Goal: Information Seeking & Learning: Learn about a topic

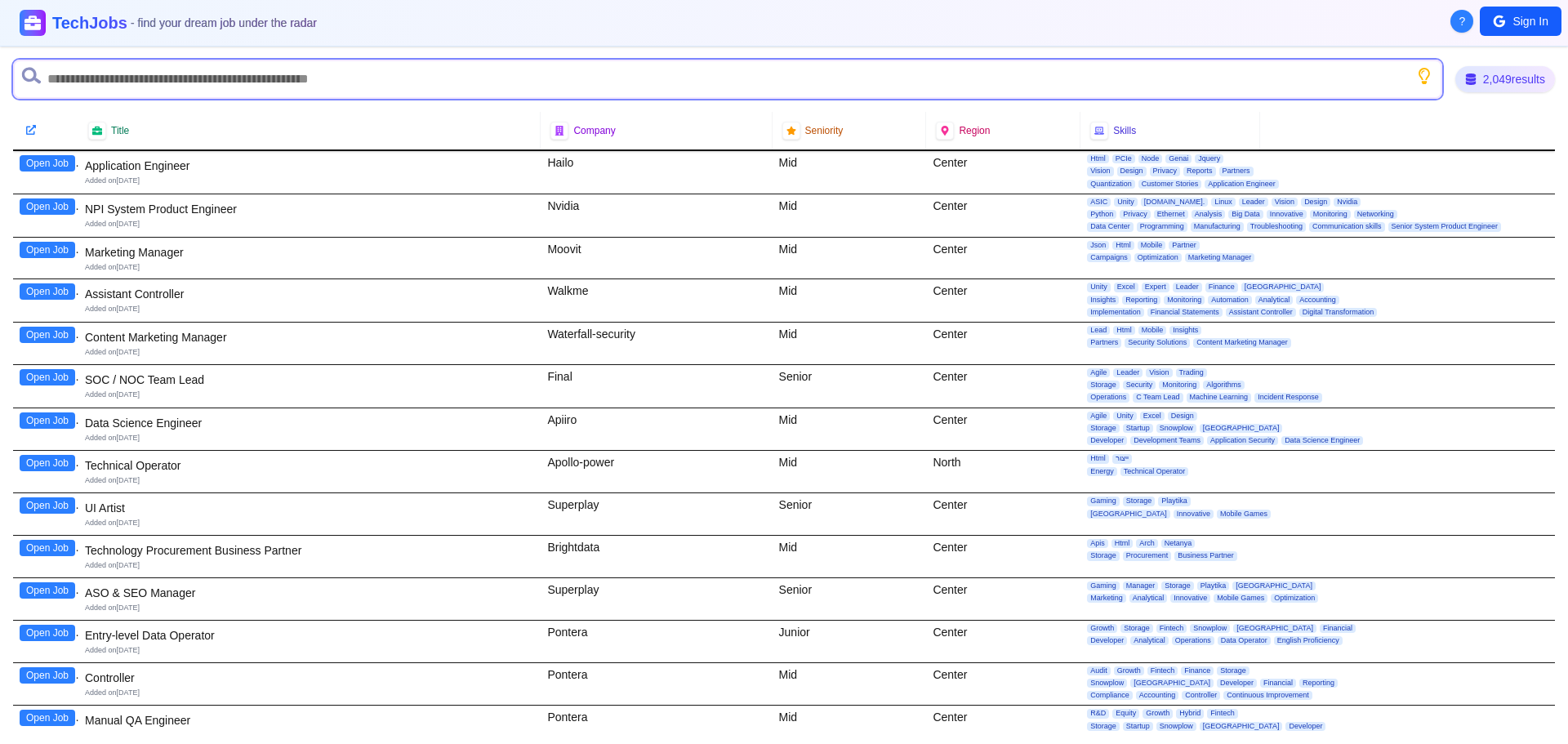
click at [311, 76] on input "text" at bounding box center [728, 79] width 1430 height 39
type input "*"
type input "***"
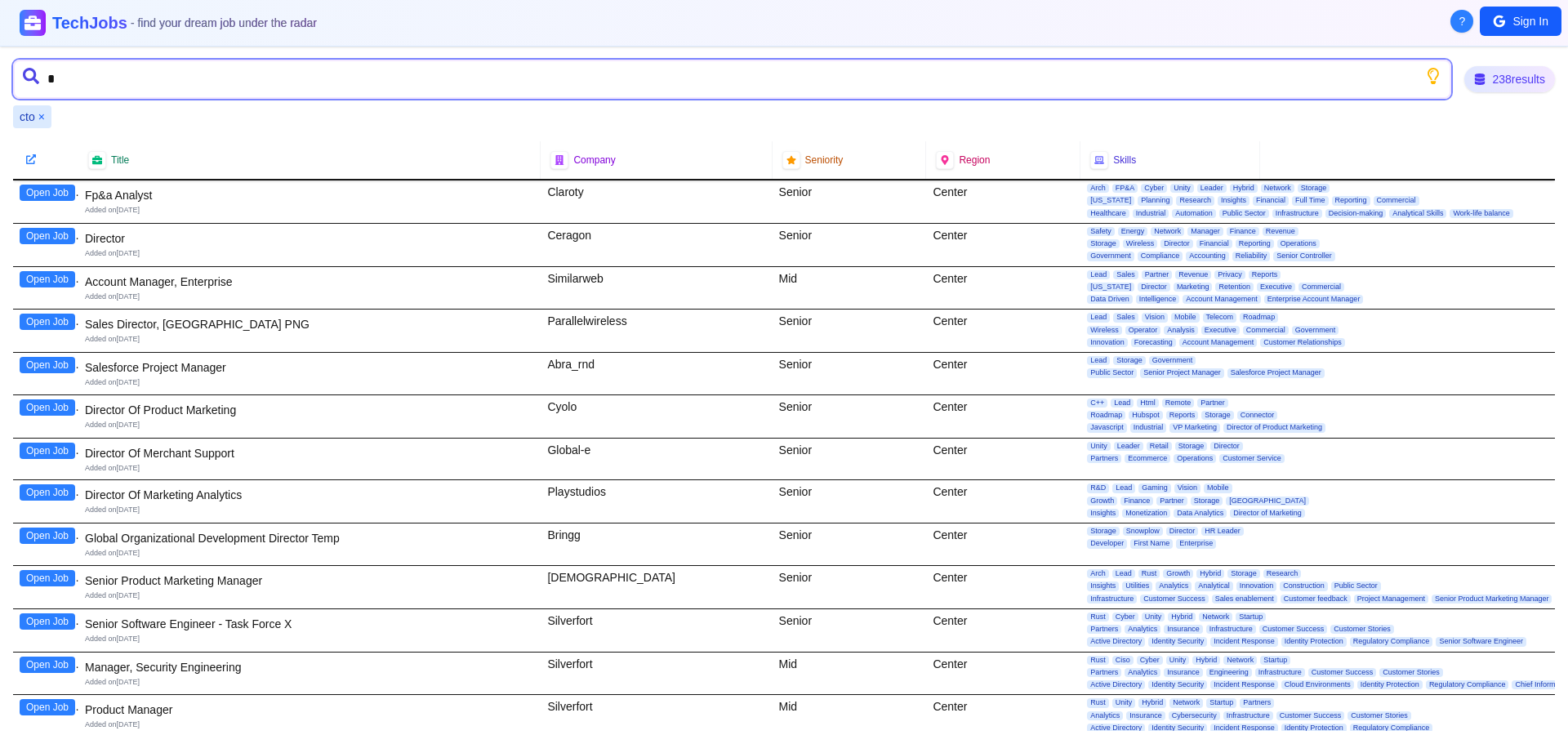
type input "**"
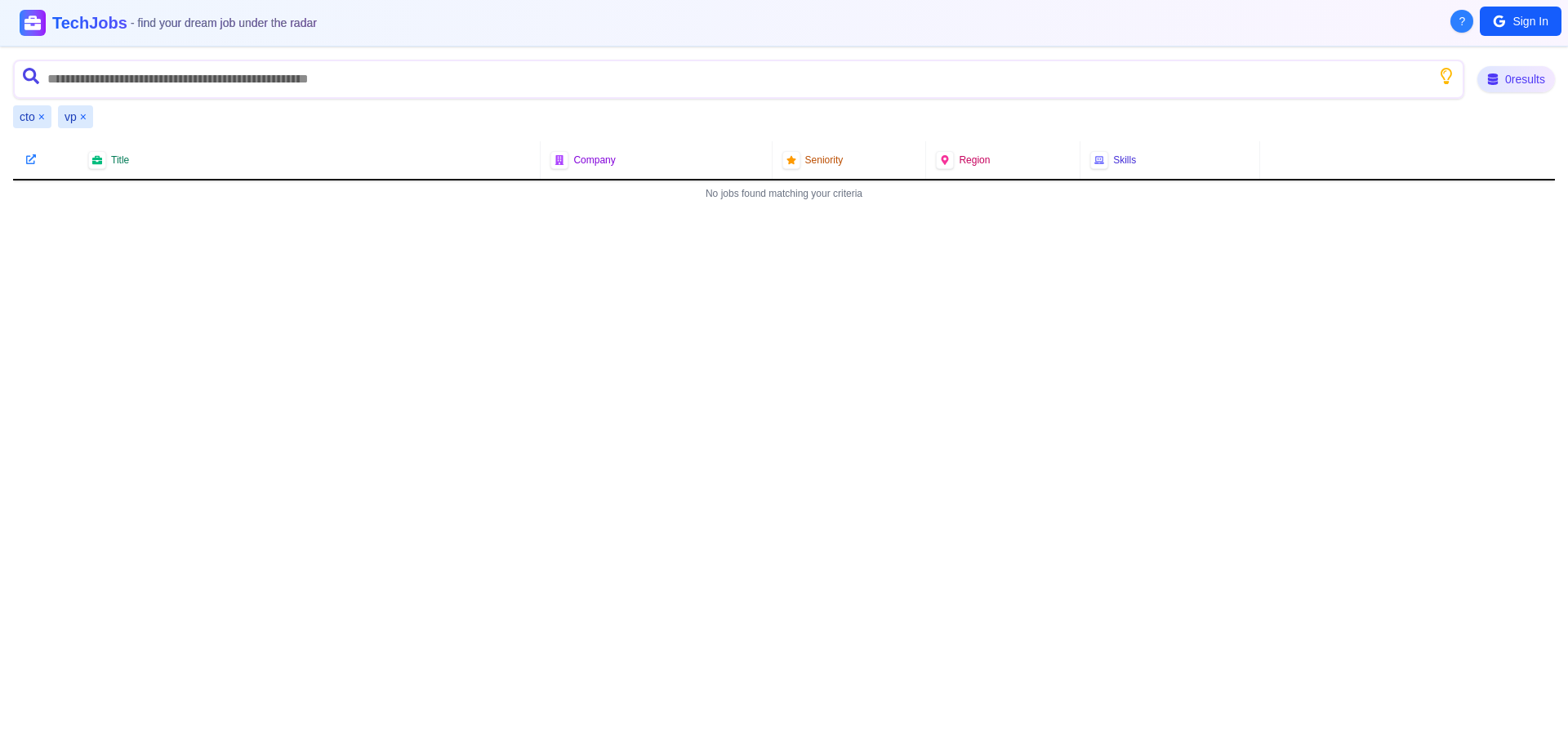
click at [81, 121] on button "×" at bounding box center [83, 117] width 6 height 16
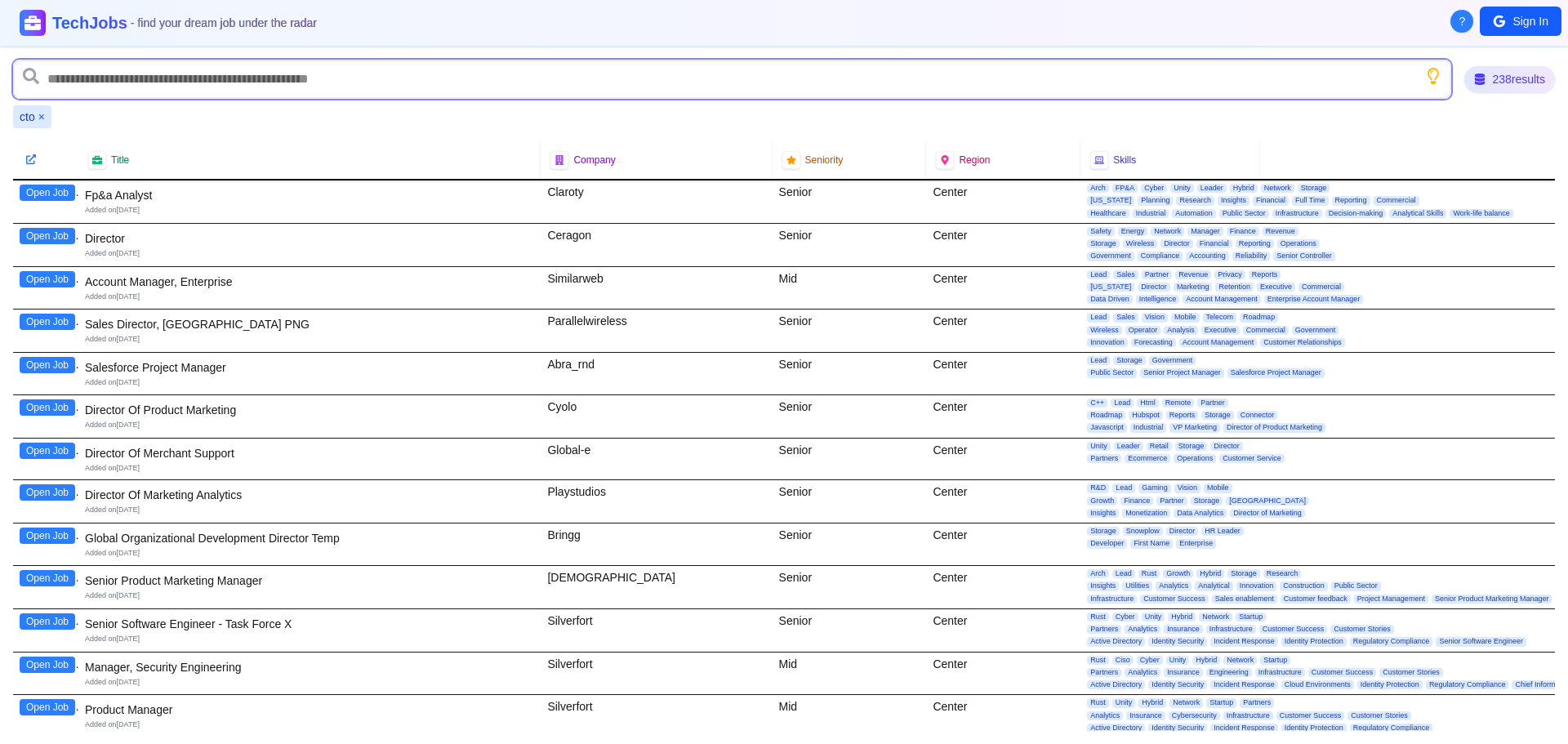
click at [74, 84] on input "text" at bounding box center [731, 79] width 1438 height 39
type input "**"
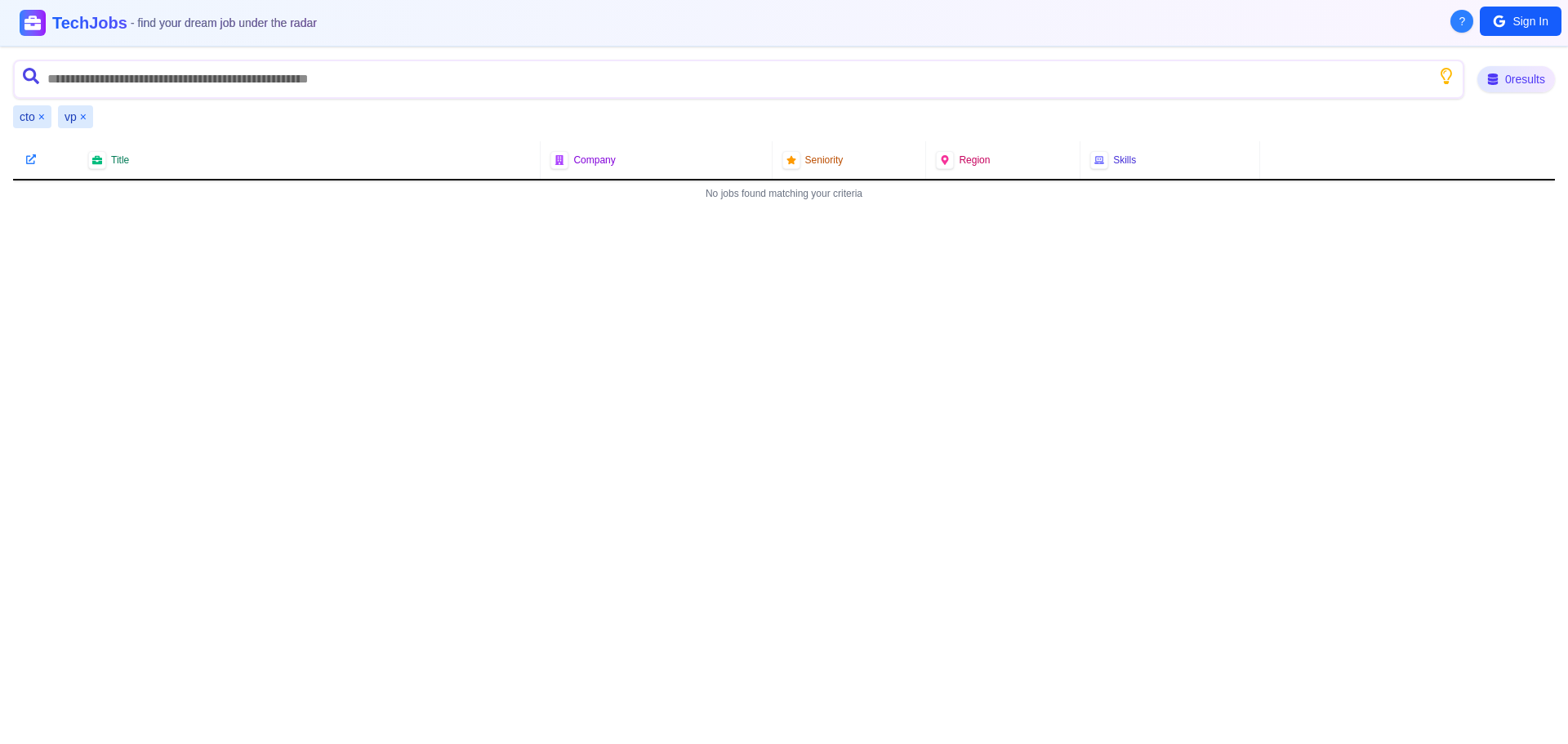
click at [85, 122] on button "×" at bounding box center [83, 117] width 6 height 16
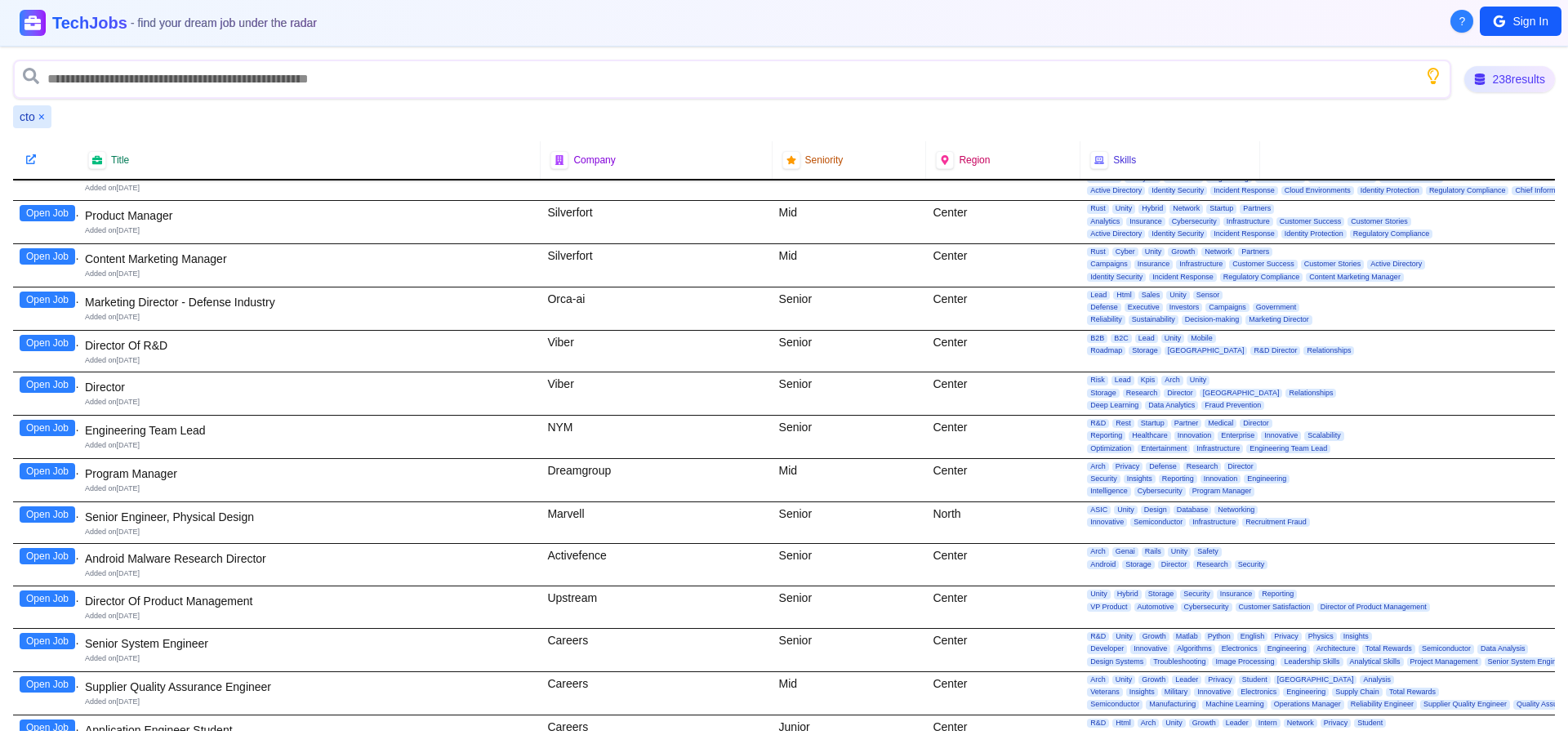
scroll to position [245, 0]
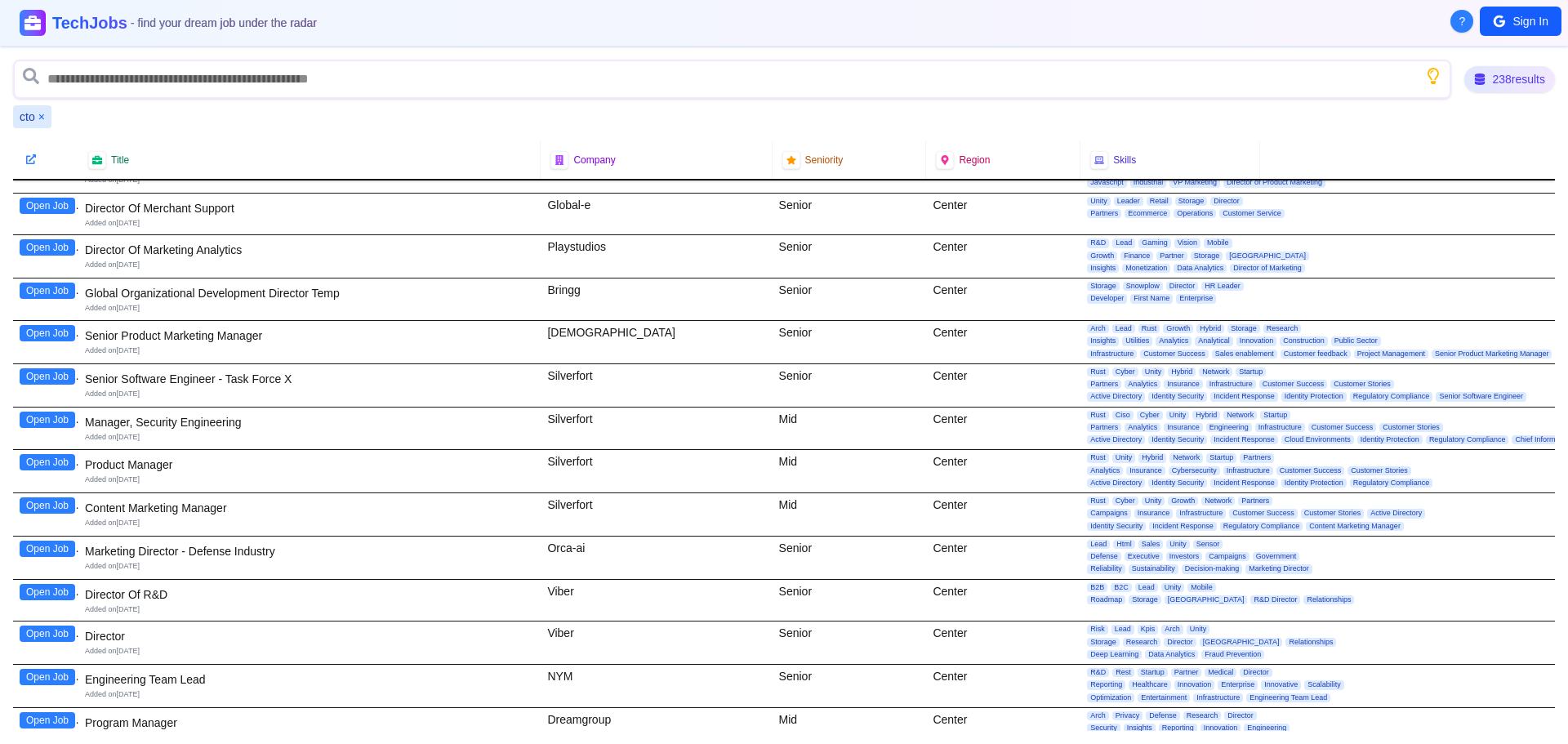
click at [42, 114] on button "×" at bounding box center [41, 117] width 6 height 16
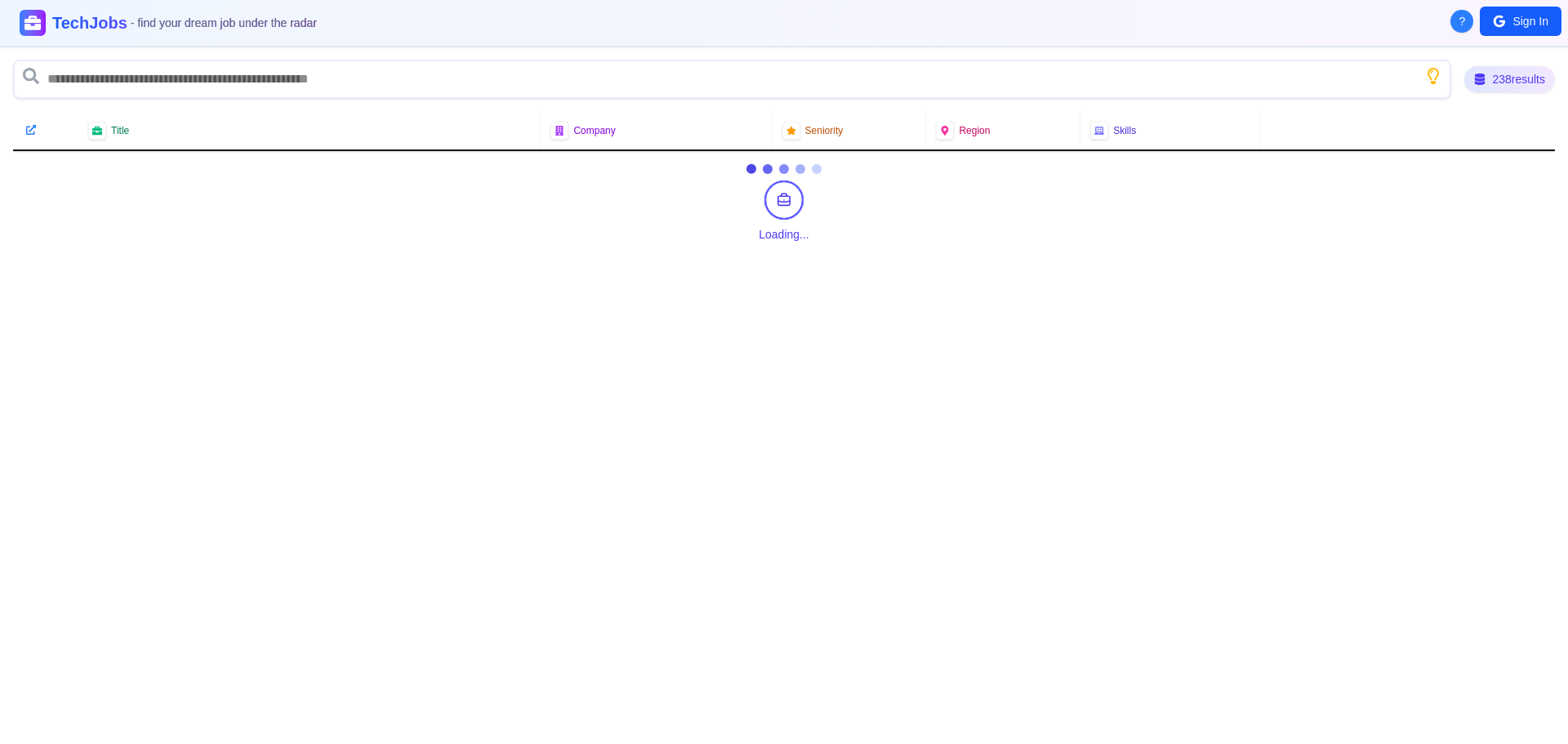
scroll to position [0, 0]
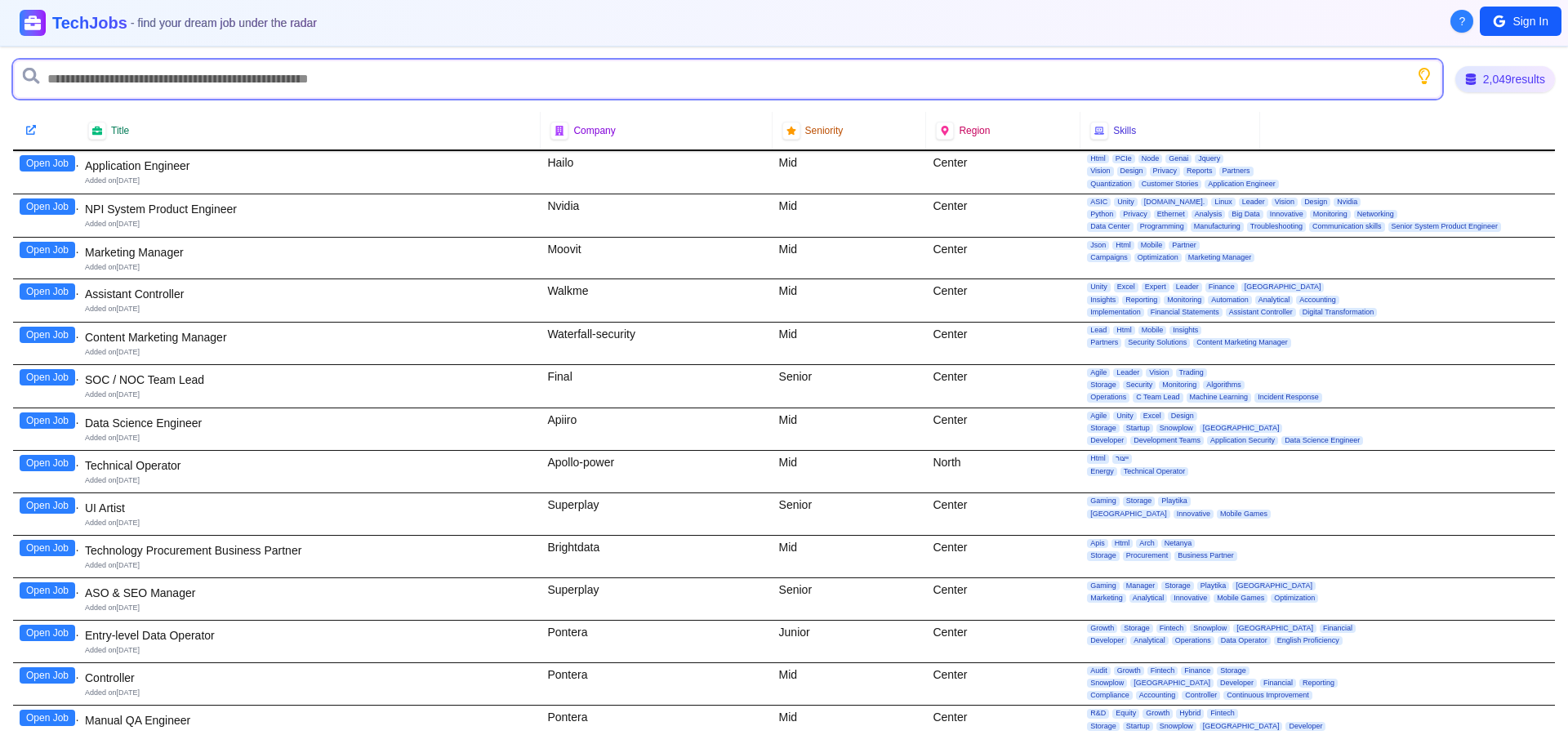
click at [205, 81] on input "text" at bounding box center [728, 79] width 1430 height 39
type input "*******"
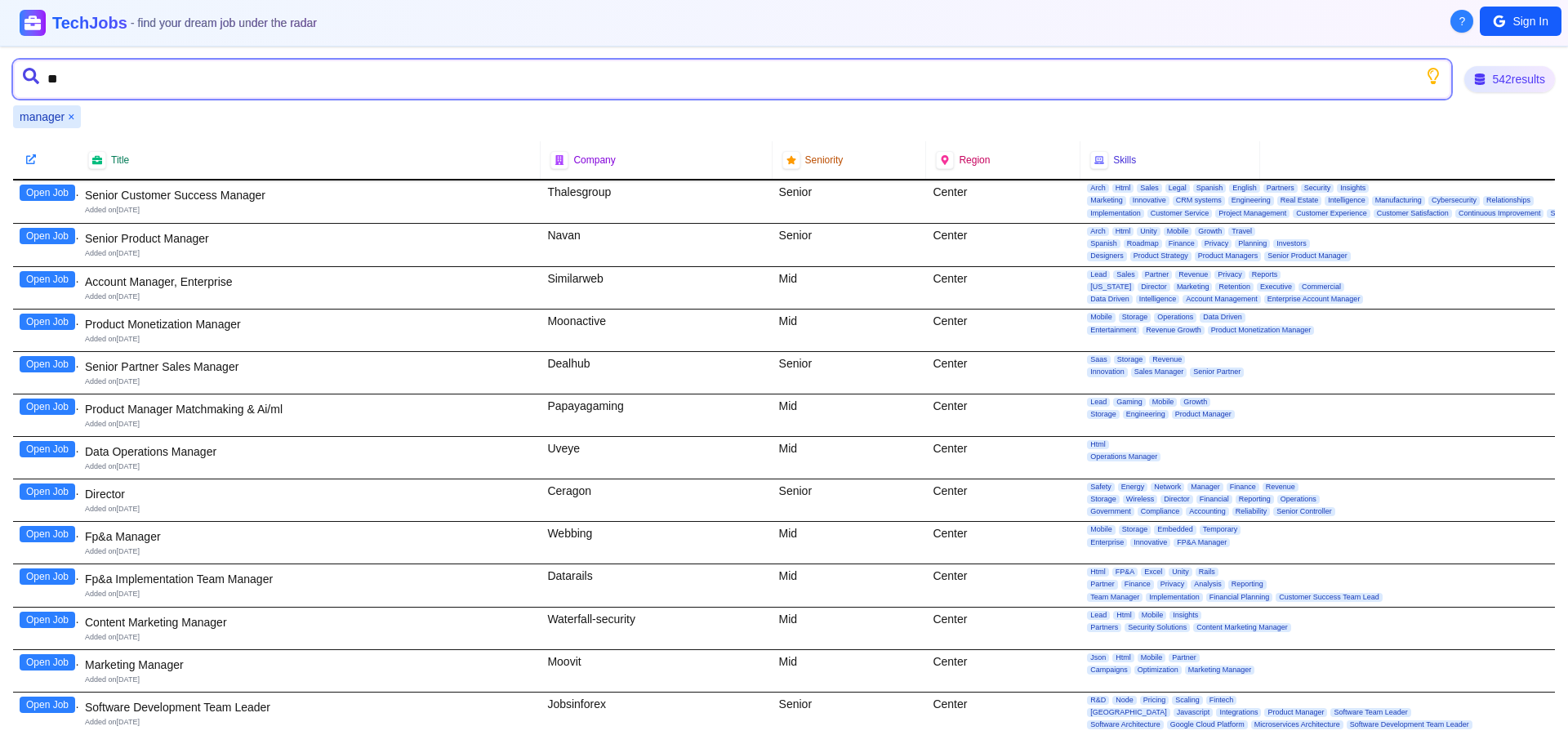
type input "***"
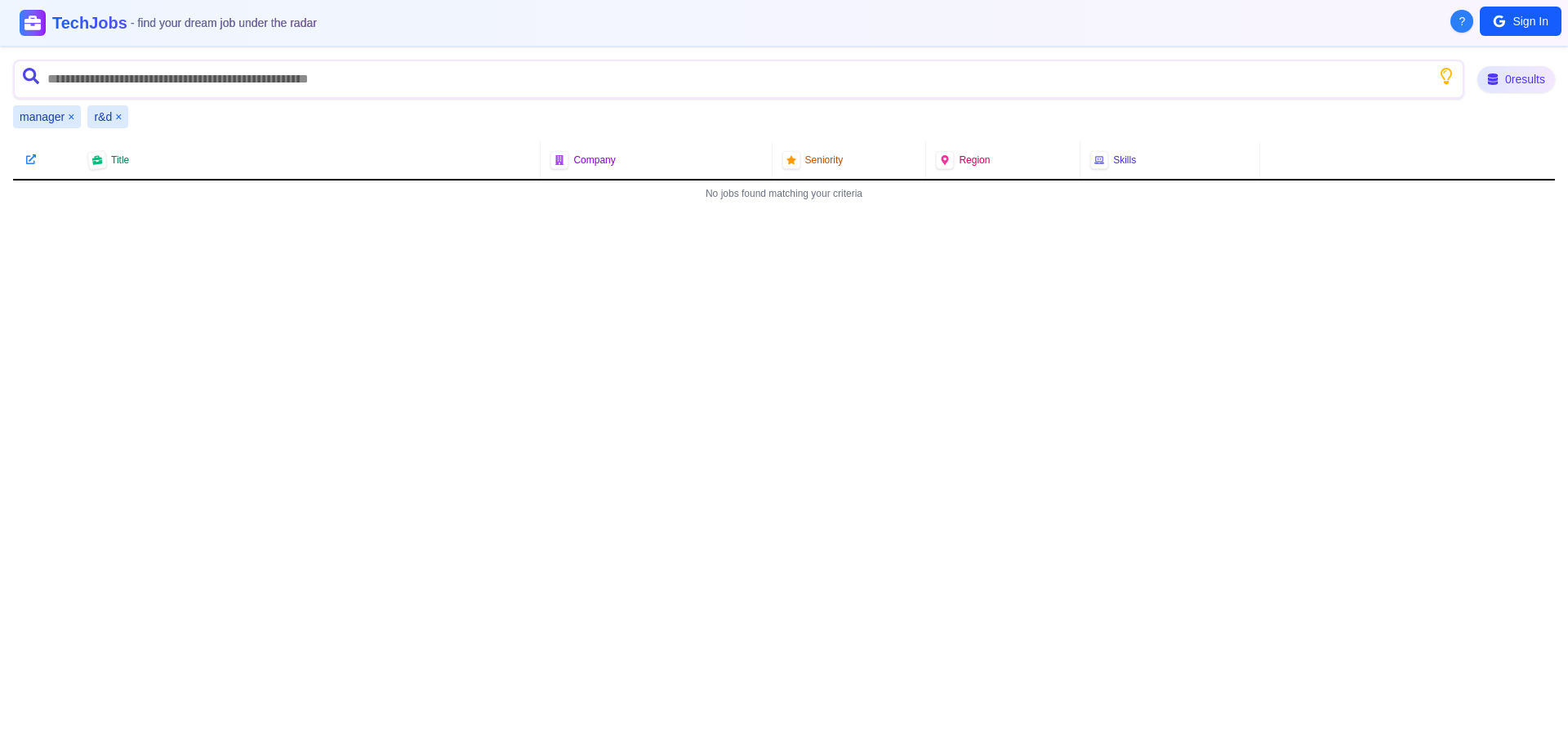
click at [70, 118] on button "×" at bounding box center [70, 117] width 6 height 16
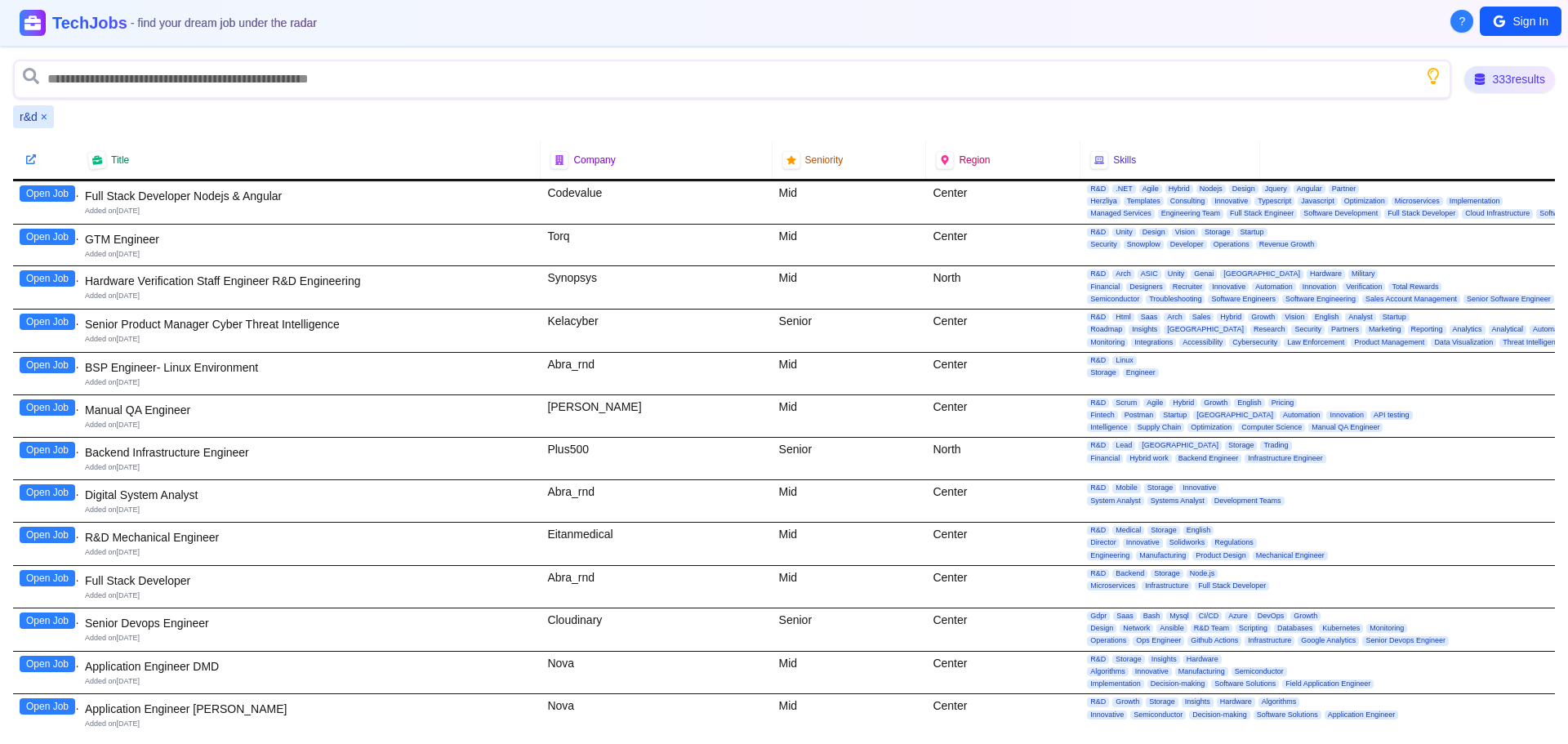
scroll to position [1389, 0]
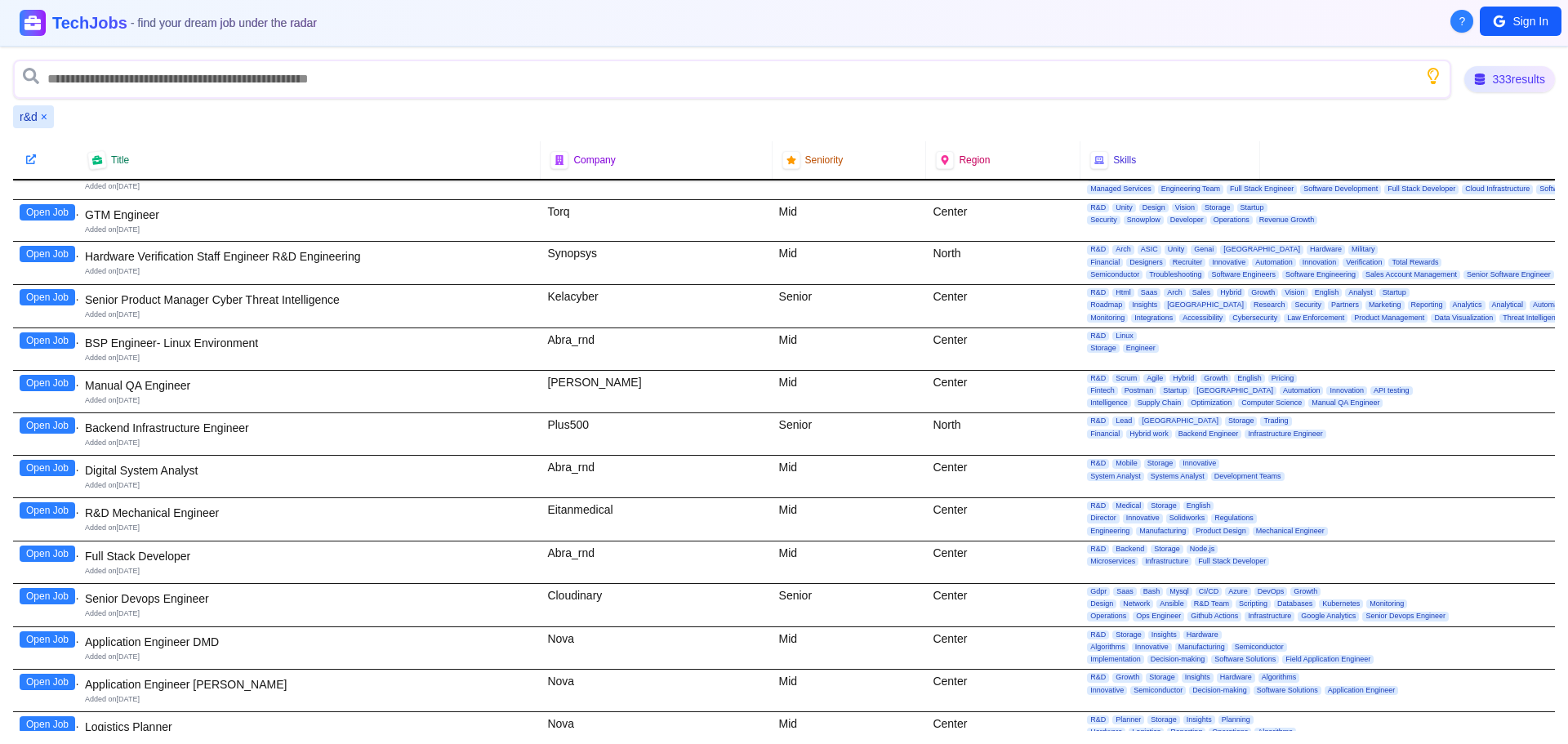
click at [41, 118] on button "×" at bounding box center [43, 117] width 6 height 16
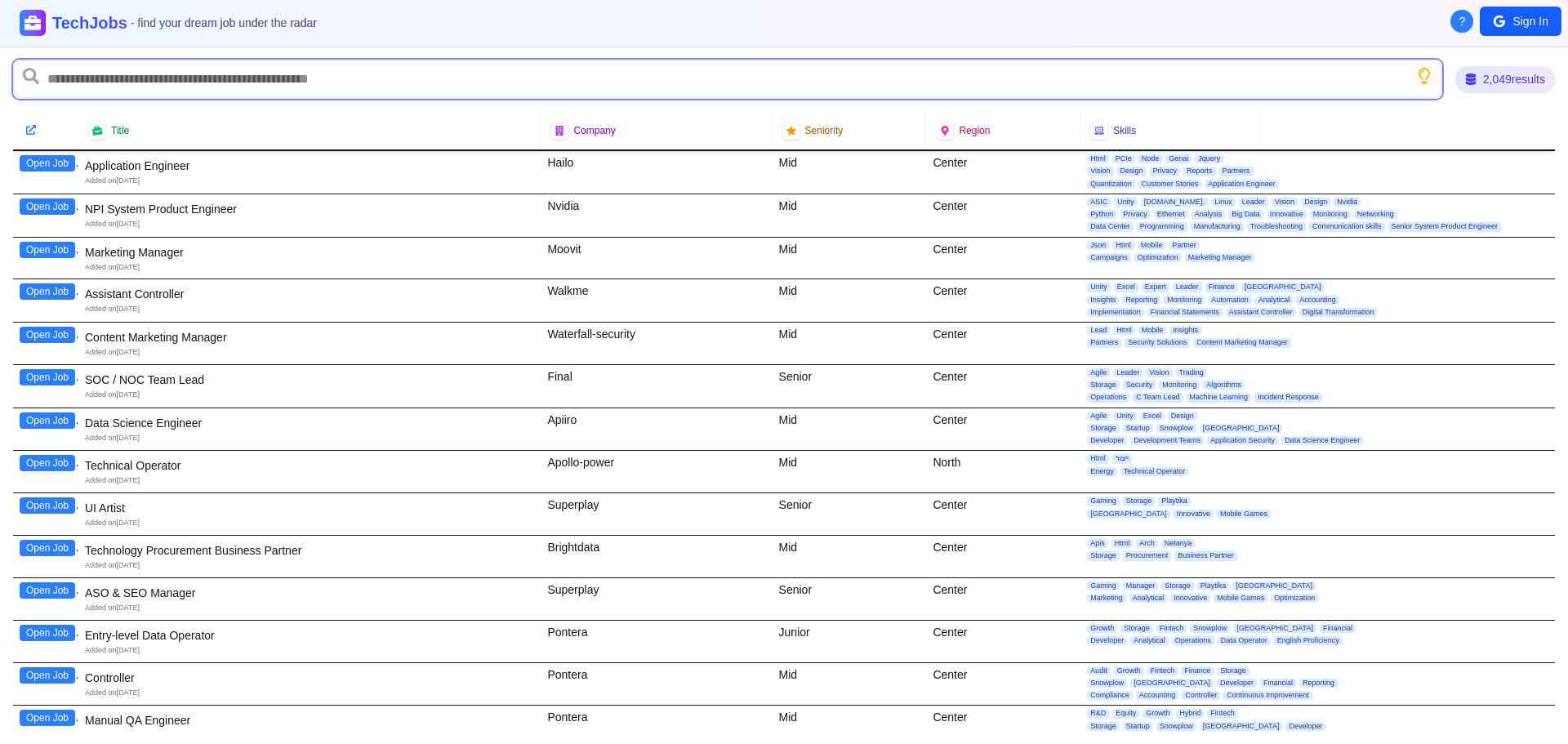
click at [62, 87] on input "text" at bounding box center [728, 79] width 1430 height 39
type input "**"
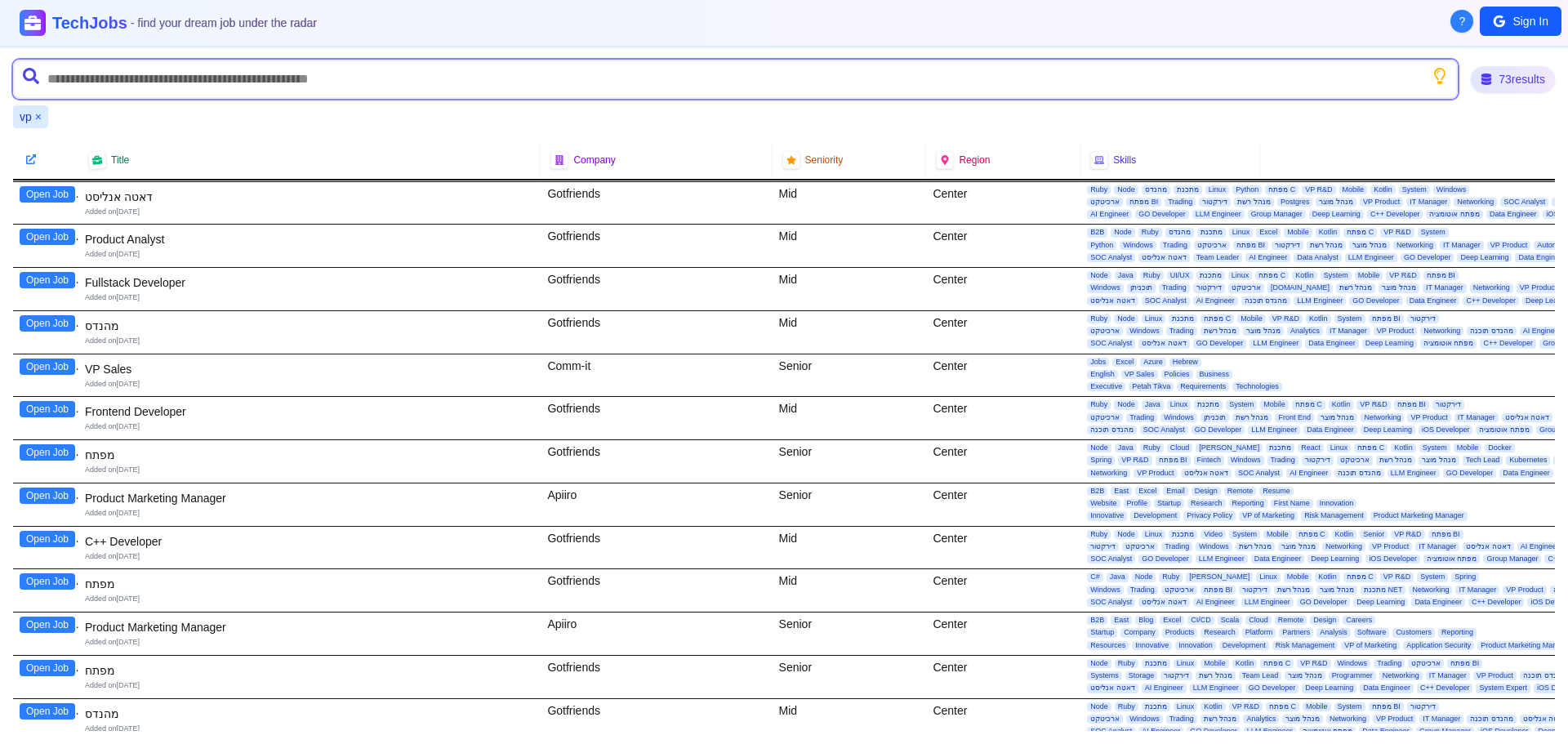
scroll to position [1389, 0]
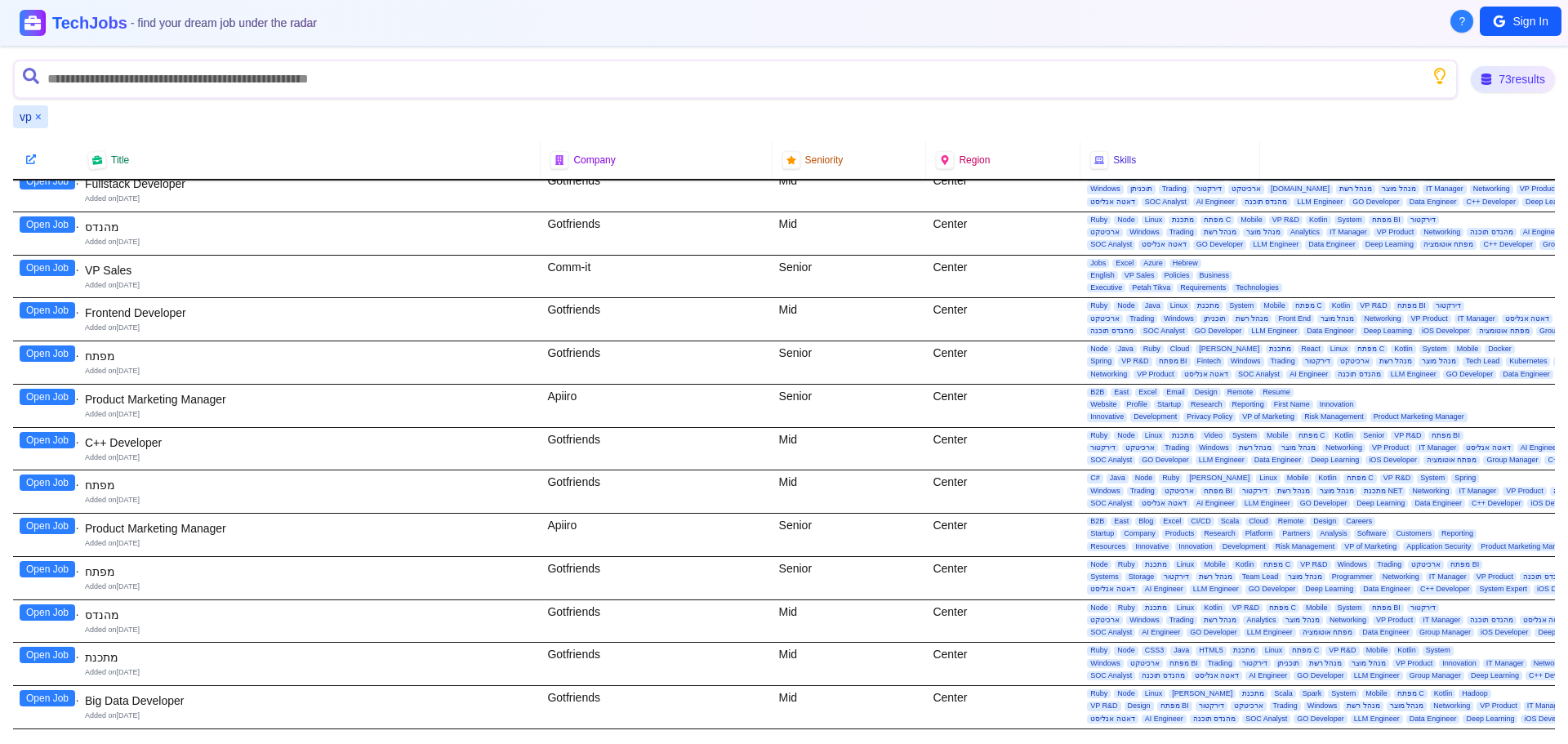
click at [235, 589] on div "Added on 8th January 2025" at bounding box center [309, 587] width 449 height 11
click at [36, 574] on button "Open Job" at bounding box center [47, 570] width 55 height 16
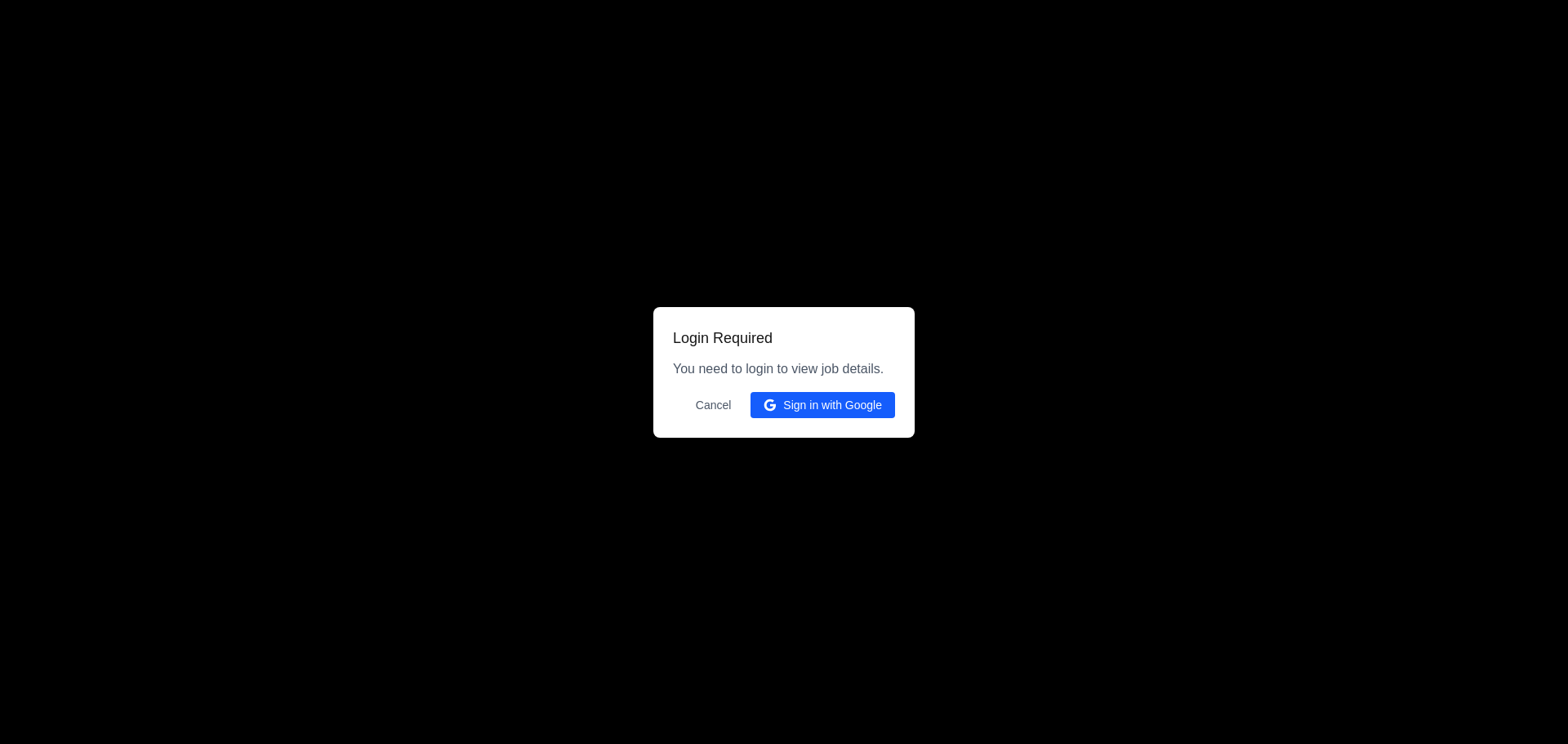
click at [702, 402] on button "Cancel" at bounding box center [713, 405] width 55 height 26
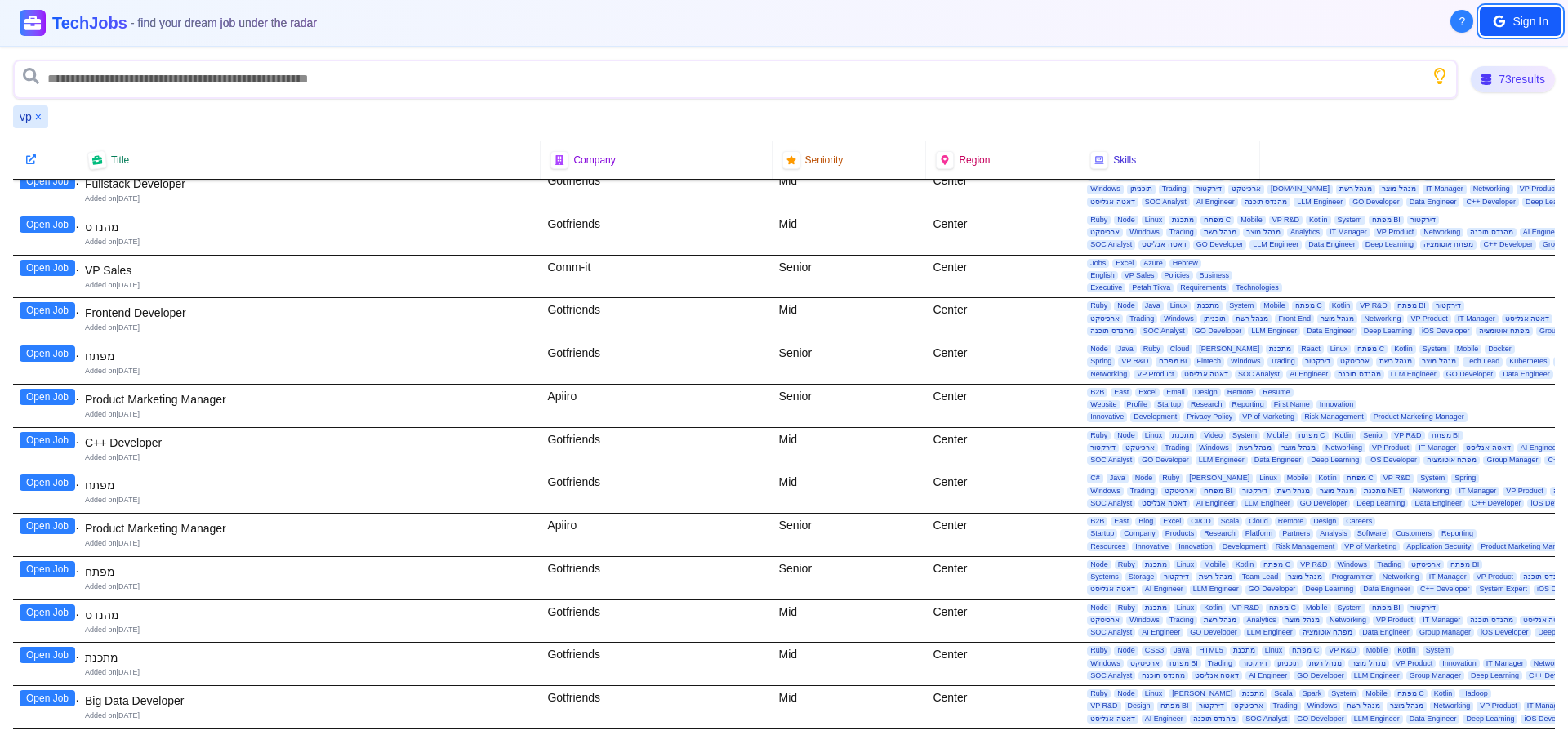
click at [1515, 23] on button "Sign In" at bounding box center [1521, 21] width 81 height 30
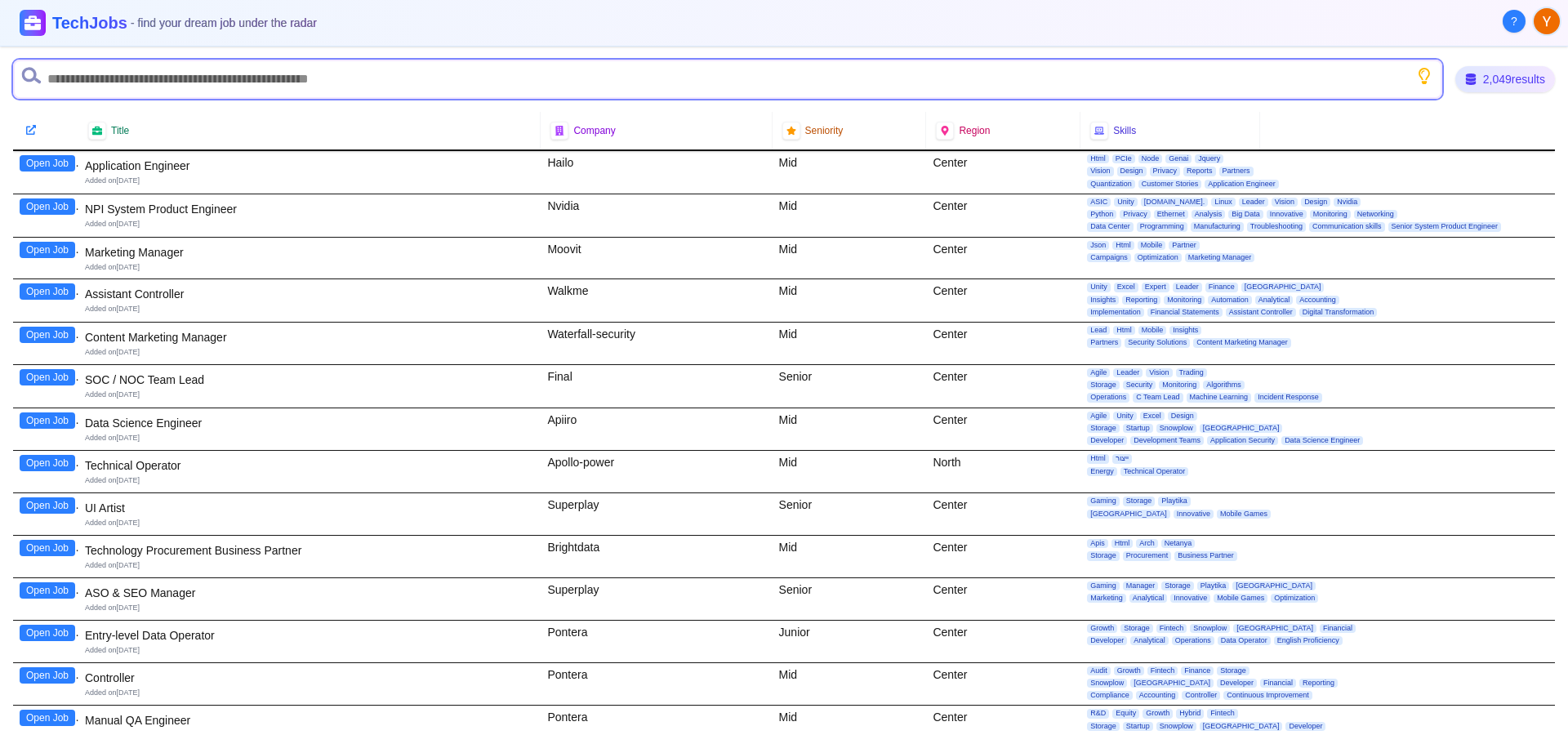
click at [250, 84] on input "text" at bounding box center [728, 79] width 1430 height 39
type input "***"
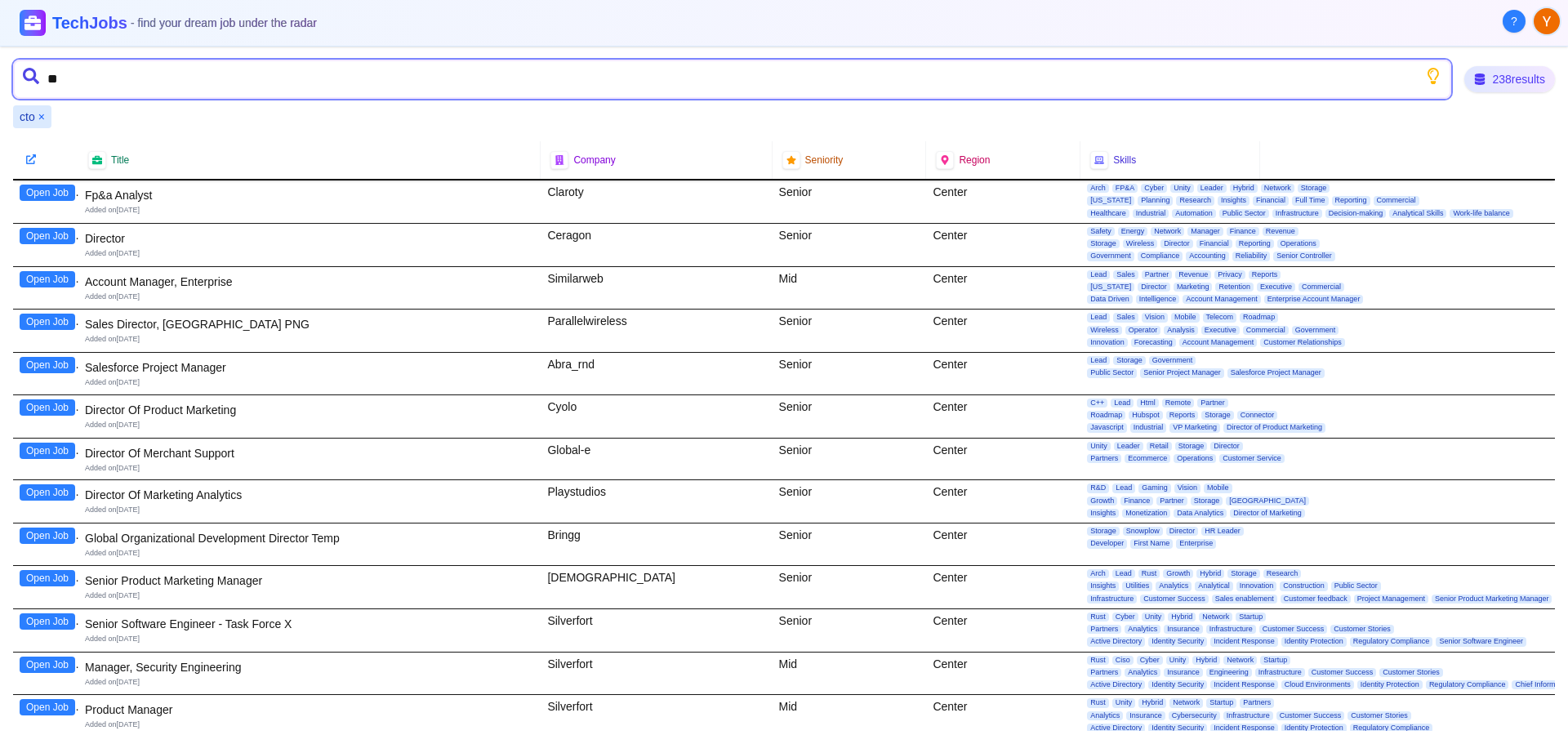
type input "***"
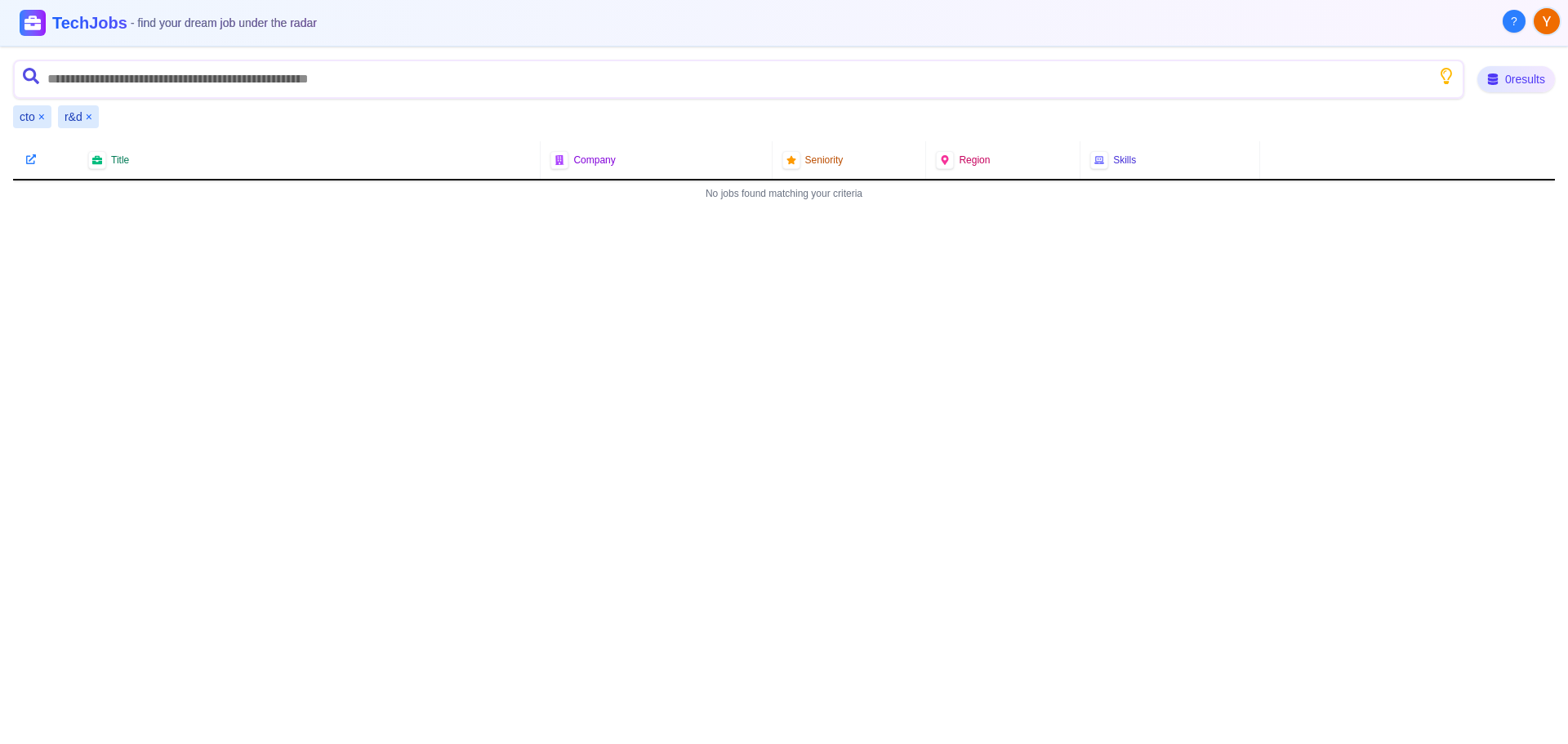
click at [41, 118] on button "×" at bounding box center [41, 117] width 6 height 16
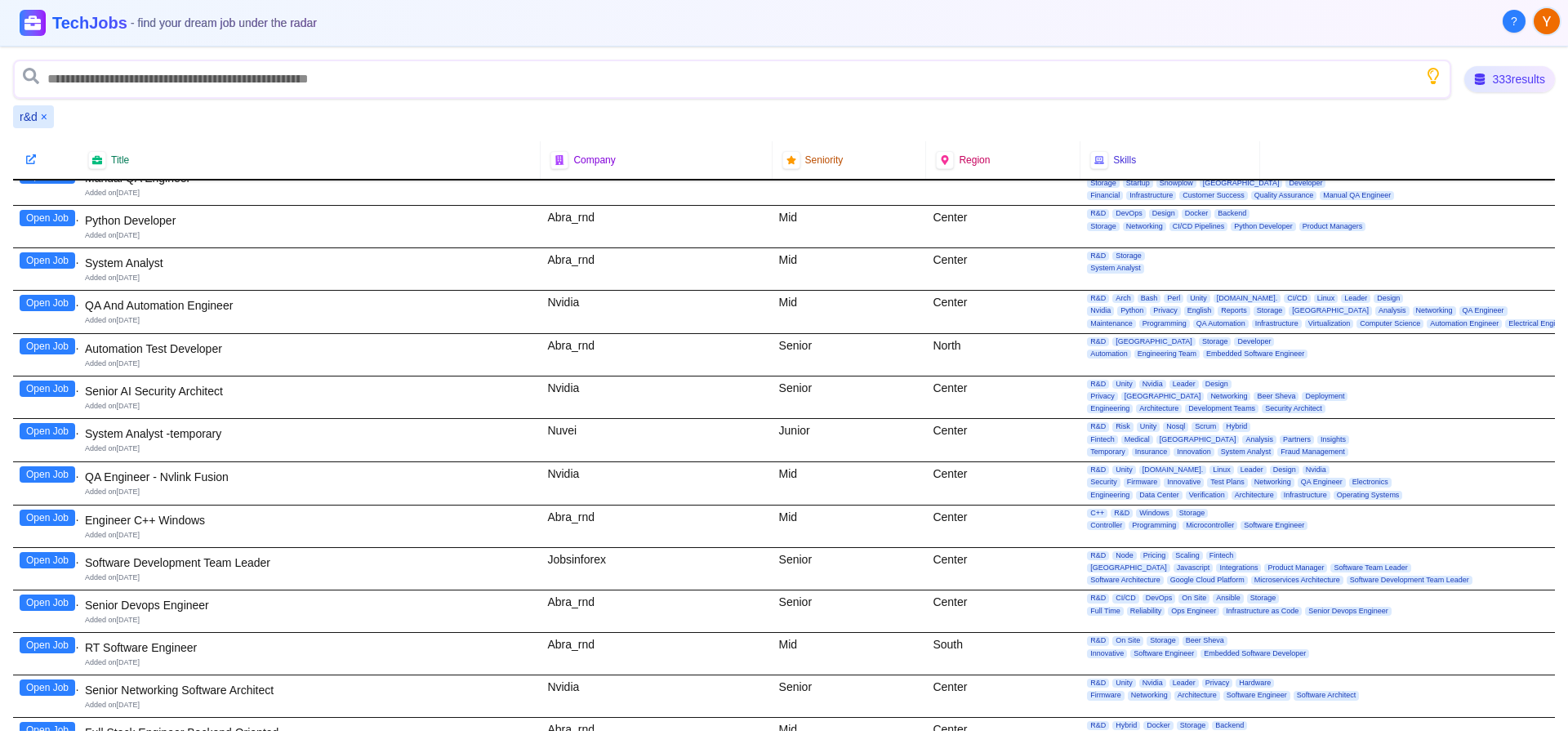
scroll to position [572, 0]
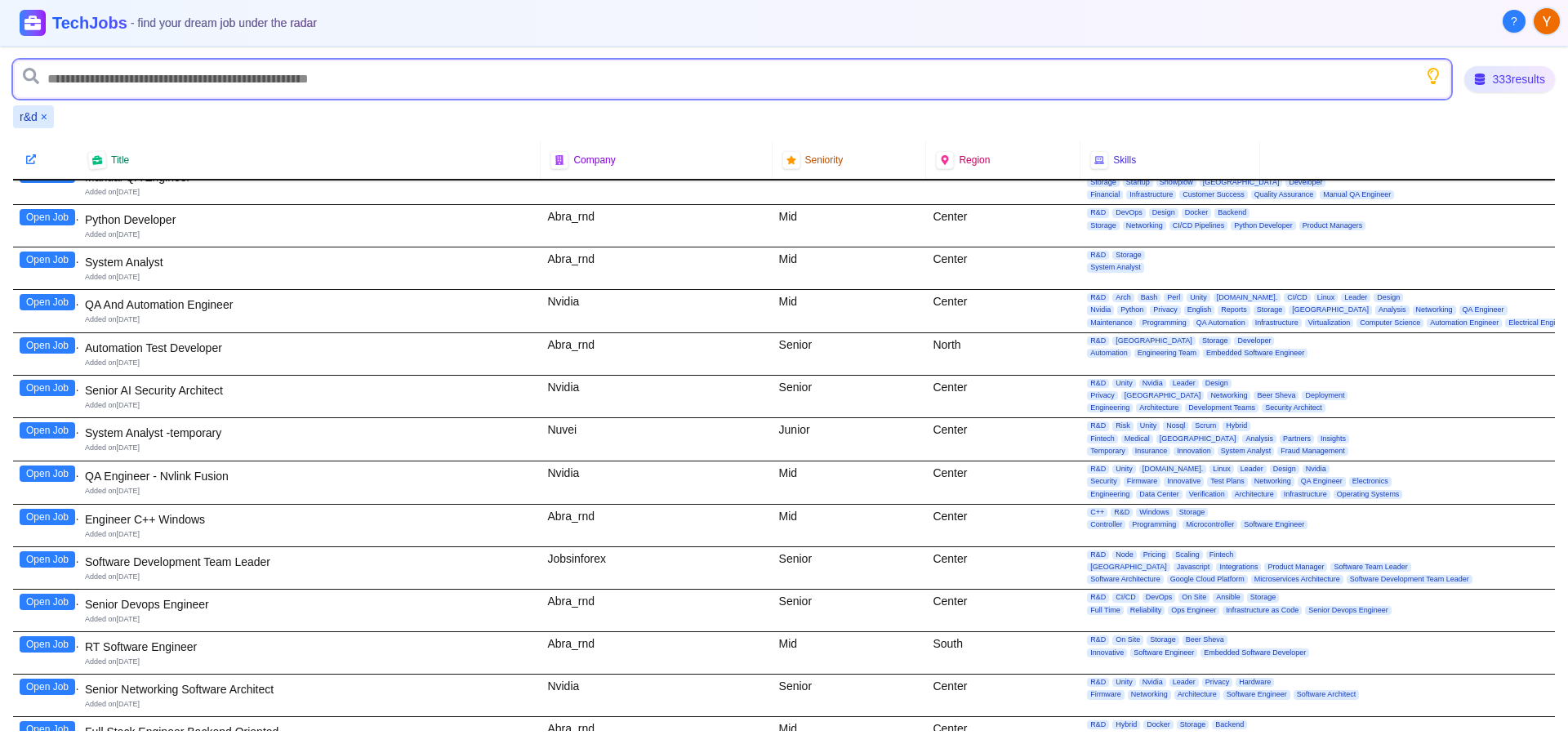
click at [58, 73] on input "text" at bounding box center [731, 79] width 1438 height 39
type input "*****"
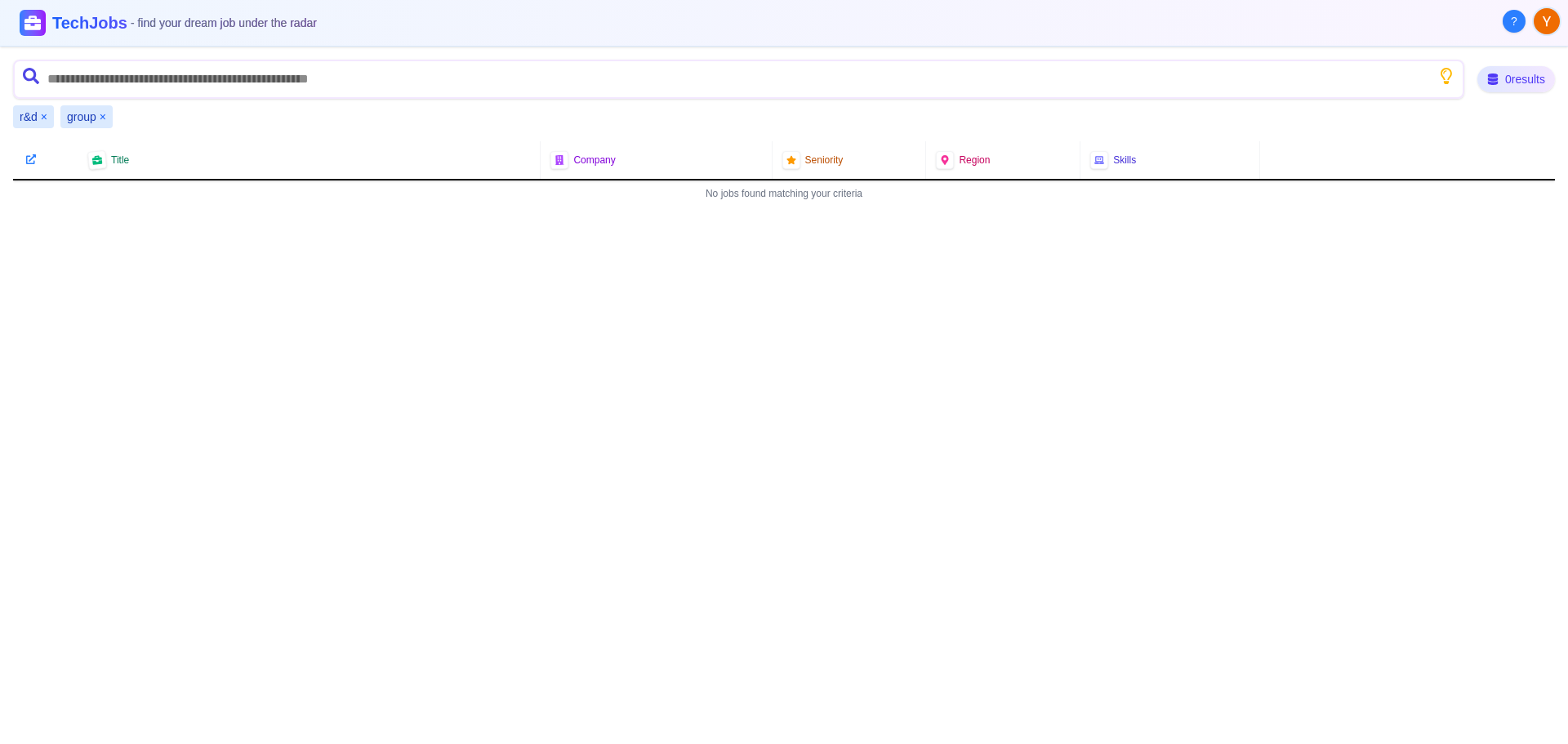
click at [42, 120] on button "×" at bounding box center [43, 117] width 6 height 16
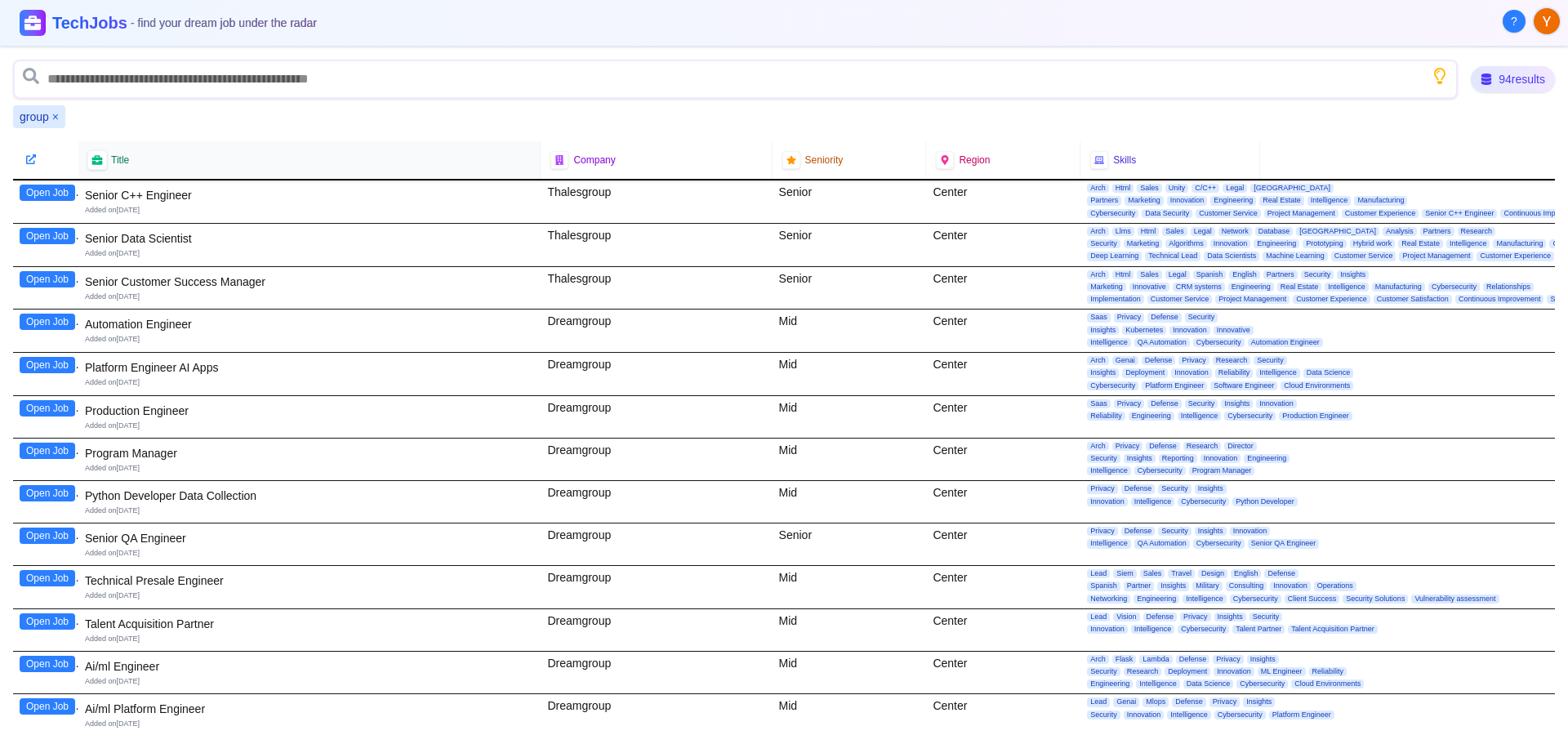
click at [98, 164] on icon at bounding box center [97, 160] width 11 height 10
click at [120, 164] on span "Title" at bounding box center [120, 160] width 18 height 13
click at [28, 157] on icon at bounding box center [31, 159] width 12 height 12
click at [33, 161] on icon at bounding box center [31, 159] width 11 height 11
click at [32, 160] on icon at bounding box center [31, 159] width 11 height 11
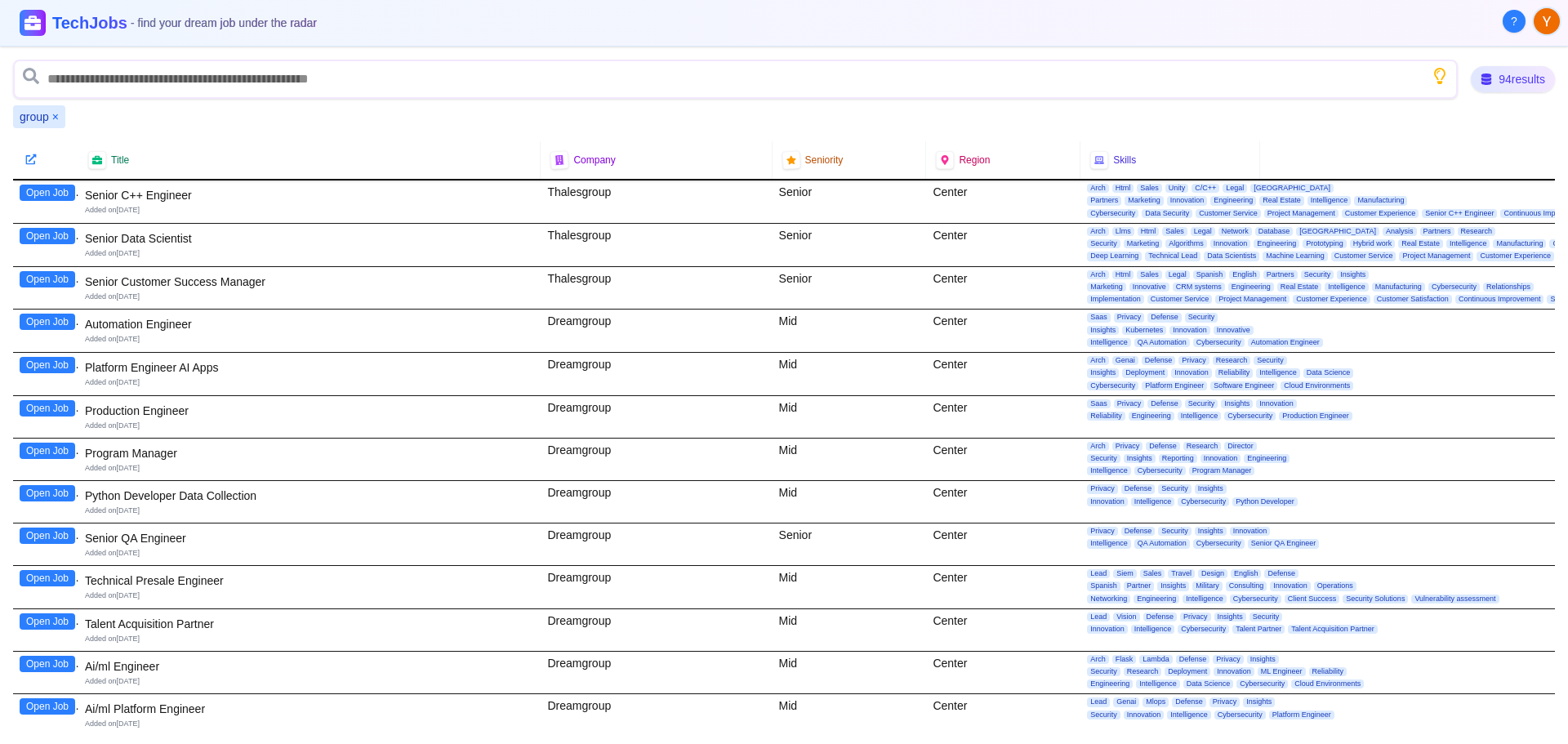
click at [31, 160] on icon at bounding box center [31, 159] width 11 height 11
click at [99, 158] on icon at bounding box center [97, 160] width 11 height 10
click at [124, 162] on span "Title" at bounding box center [120, 160] width 18 height 13
click at [123, 162] on span "Title" at bounding box center [120, 160] width 18 height 13
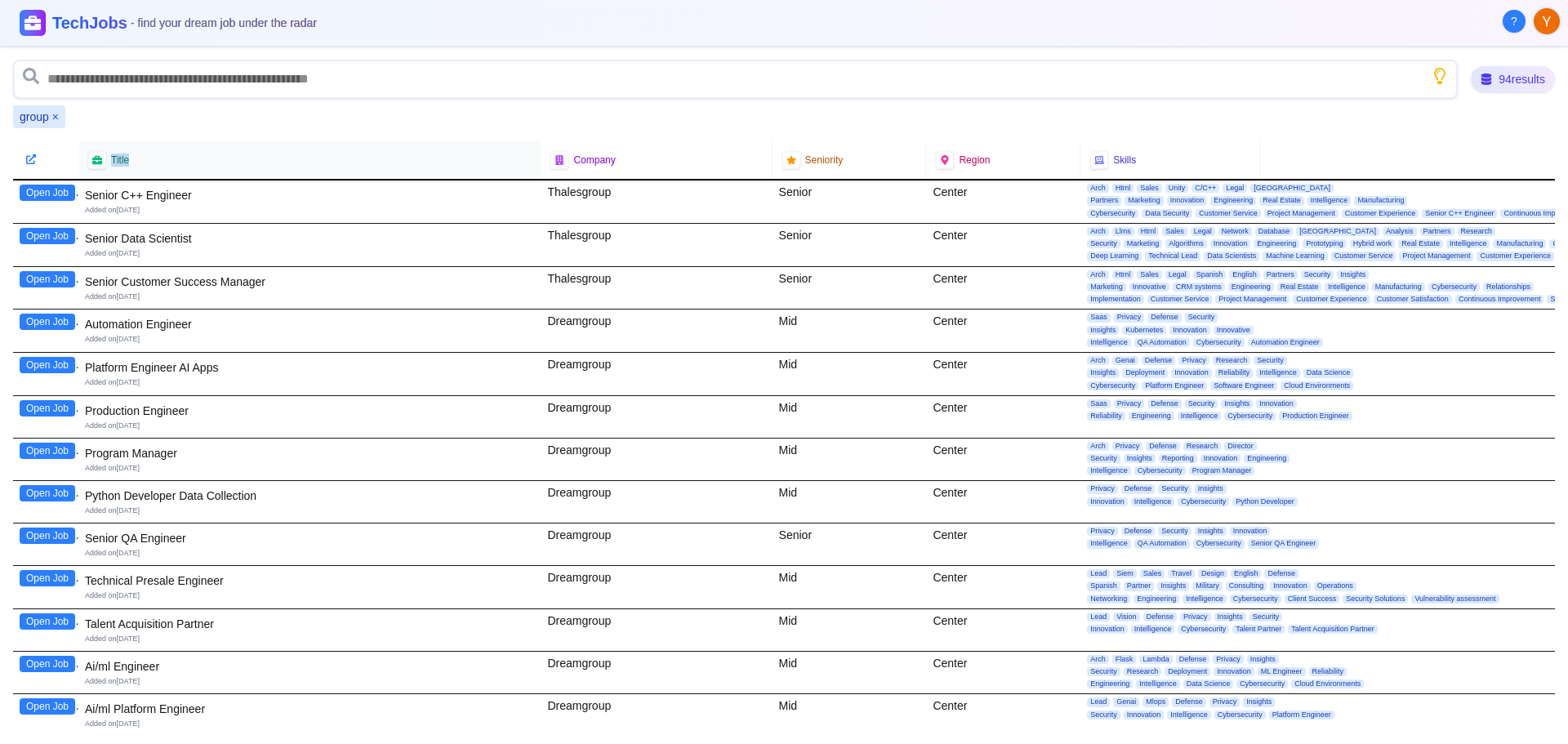
click at [123, 162] on span "Title" at bounding box center [120, 160] width 18 height 13
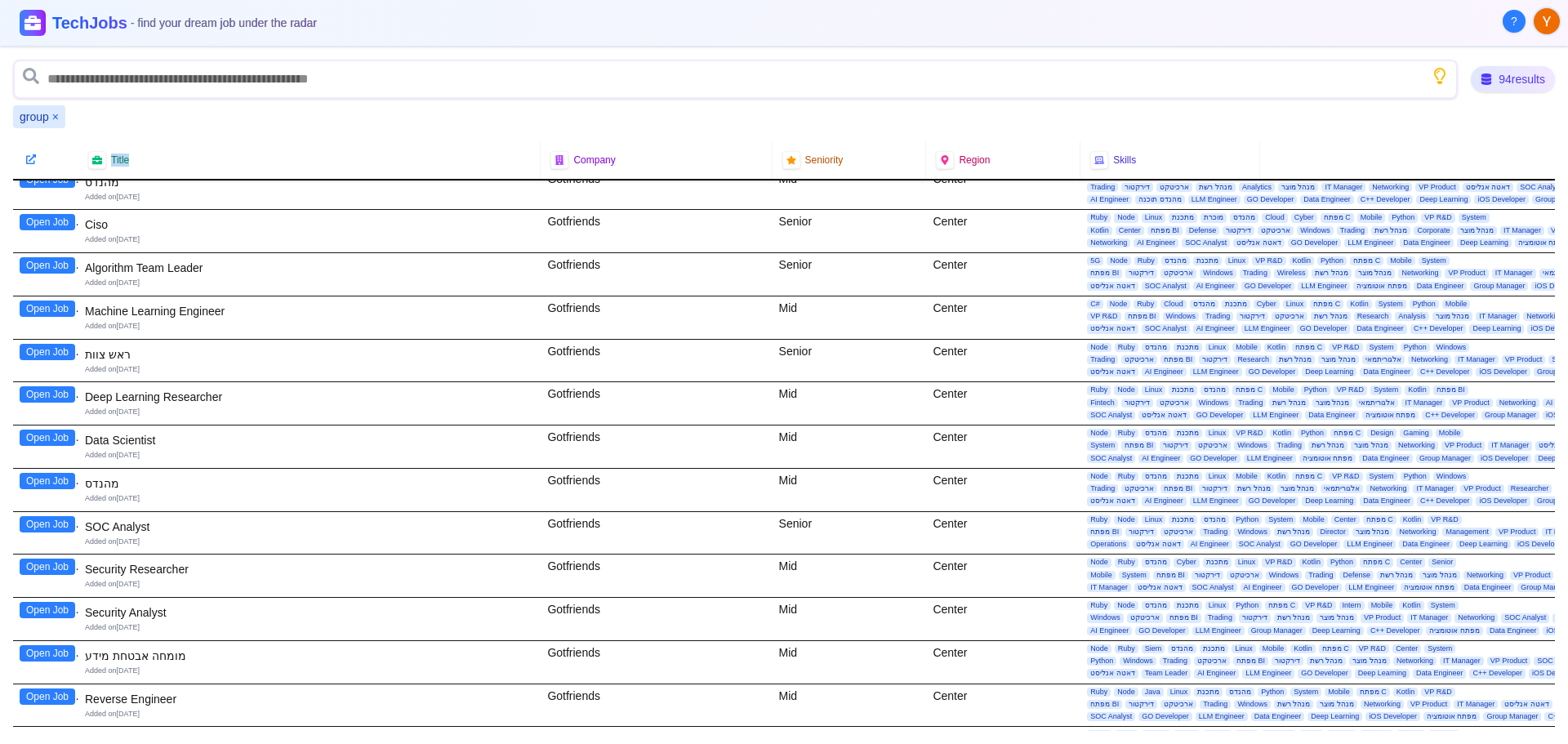
scroll to position [3526, 0]
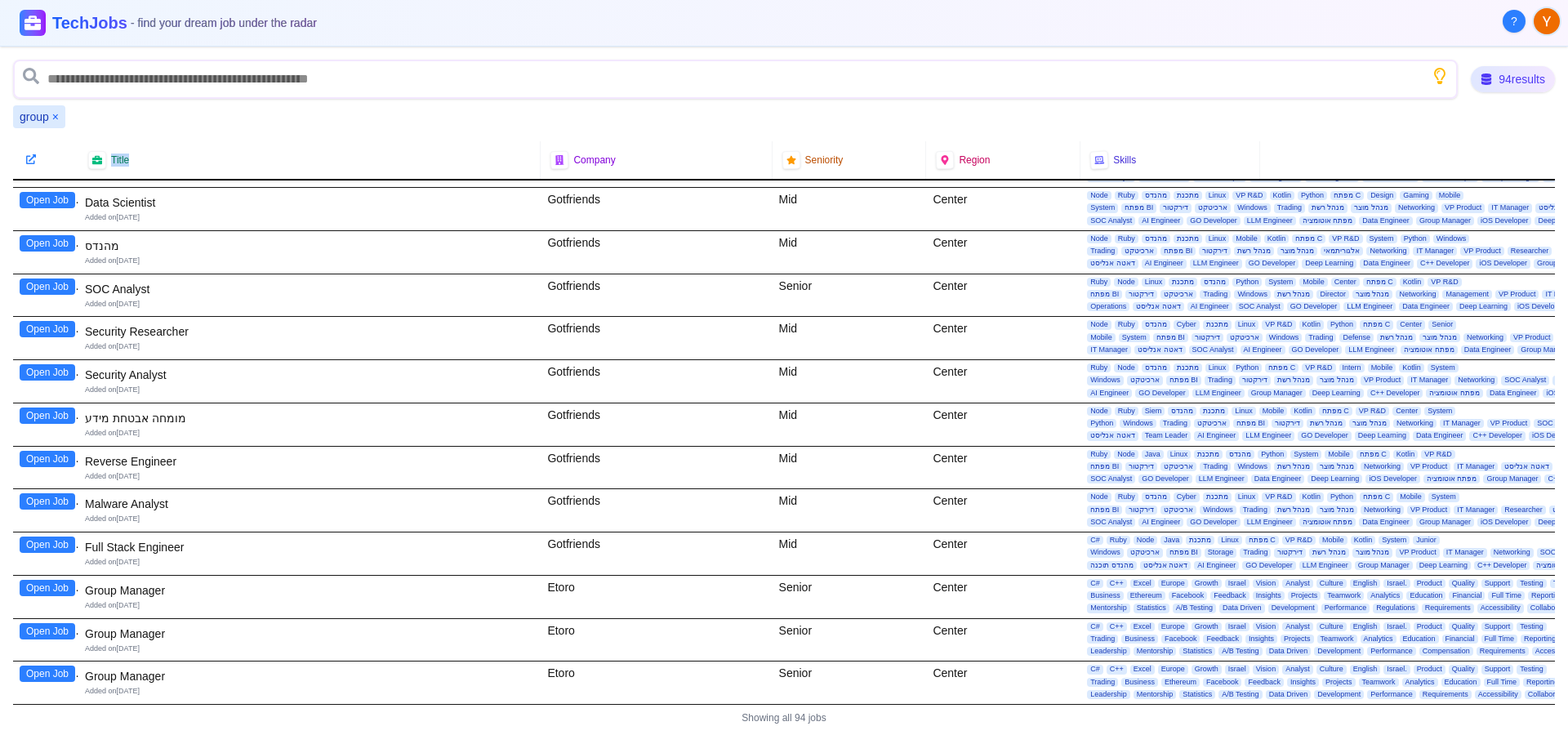
click at [47, 580] on button "Open Job" at bounding box center [47, 589] width 55 height 16
click at [47, 624] on button "Open Job" at bounding box center [47, 632] width 55 height 16
click at [44, 666] on button "Open Job" at bounding box center [47, 674] width 55 height 16
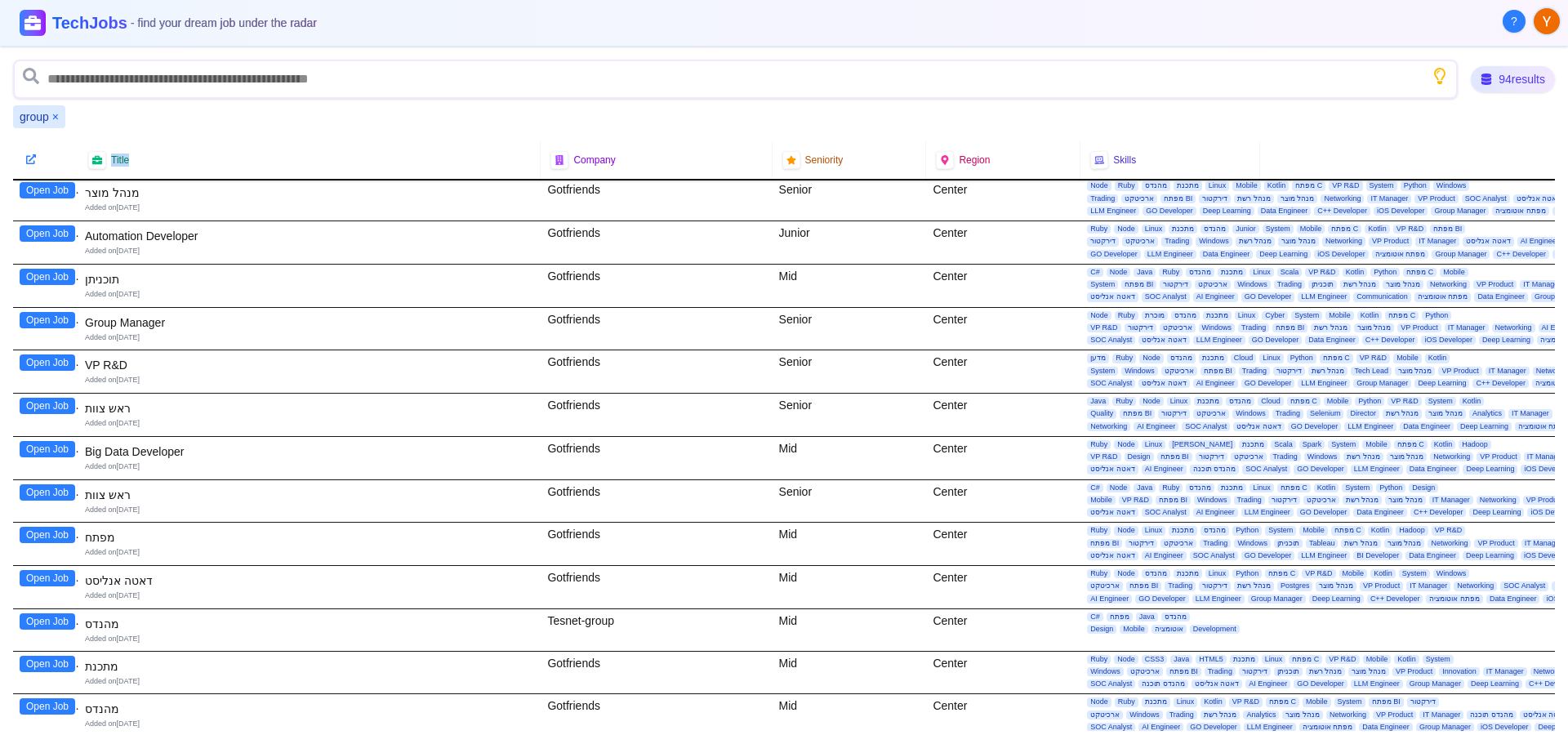
scroll to position [1728, 0]
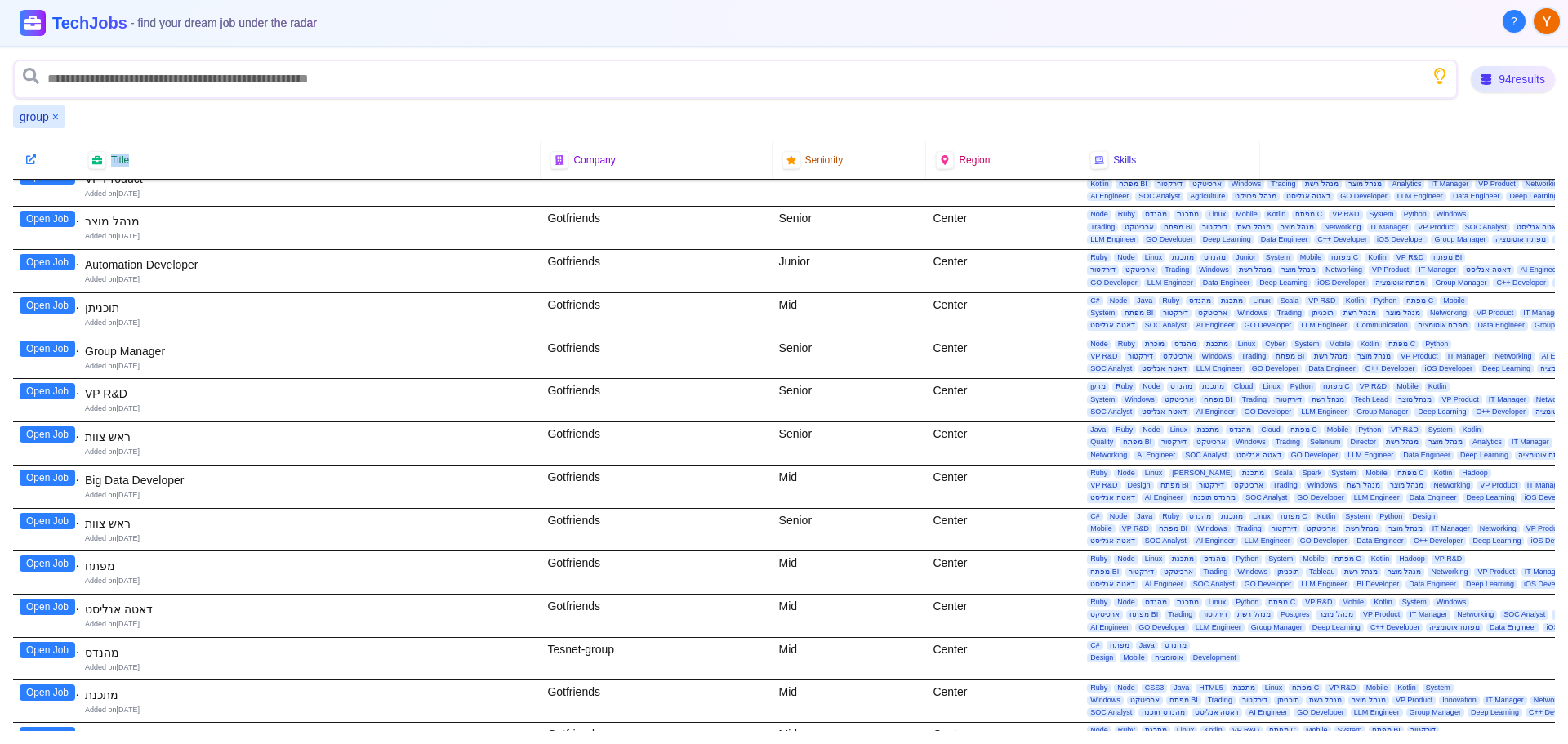
click at [55, 389] on button "Open Job" at bounding box center [47, 391] width 55 height 16
drag, startPoint x: 55, startPoint y: 349, endPoint x: 42, endPoint y: 344, distance: 13.9
click at [42, 344] on button "Open Job" at bounding box center [47, 349] width 55 height 16
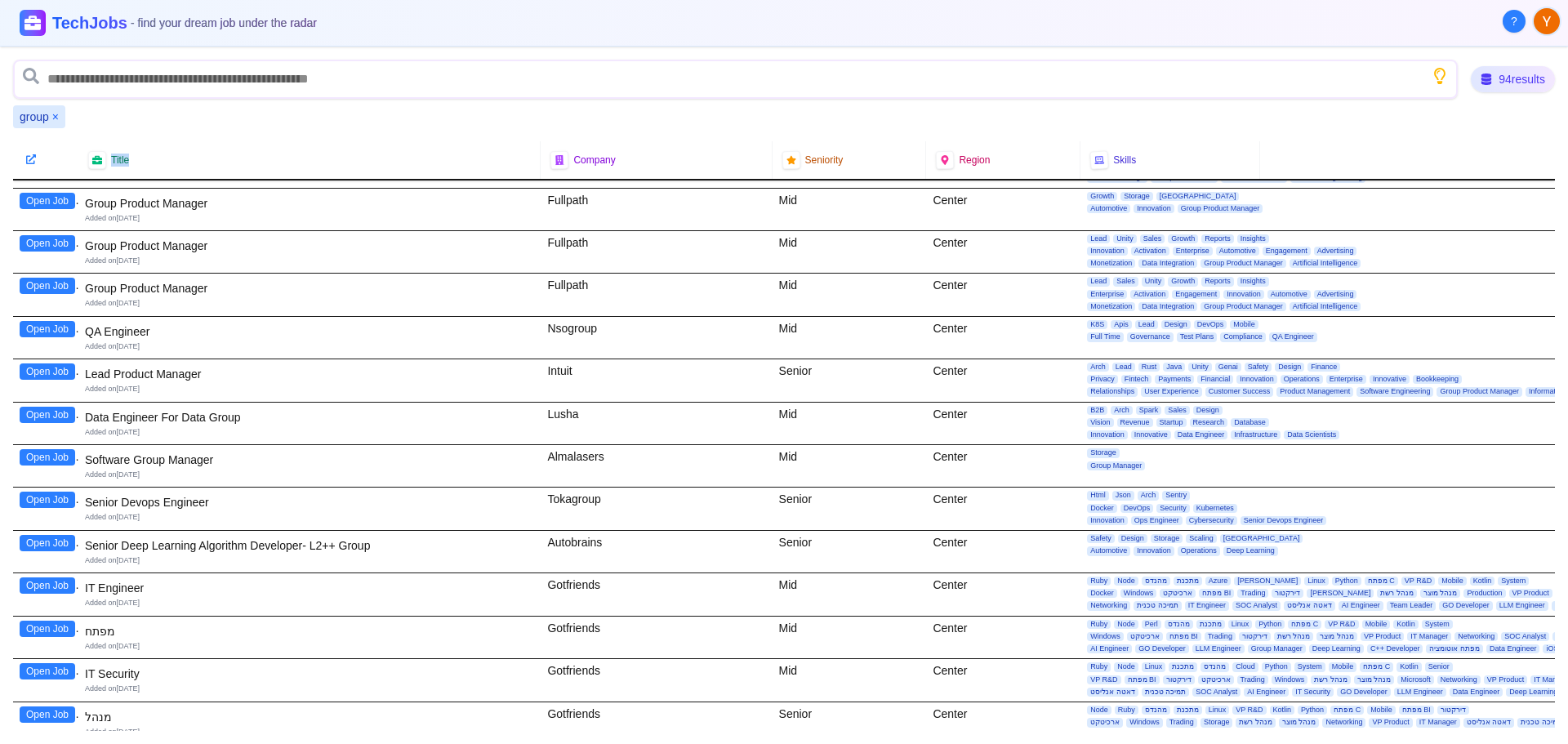
scroll to position [1074, 0]
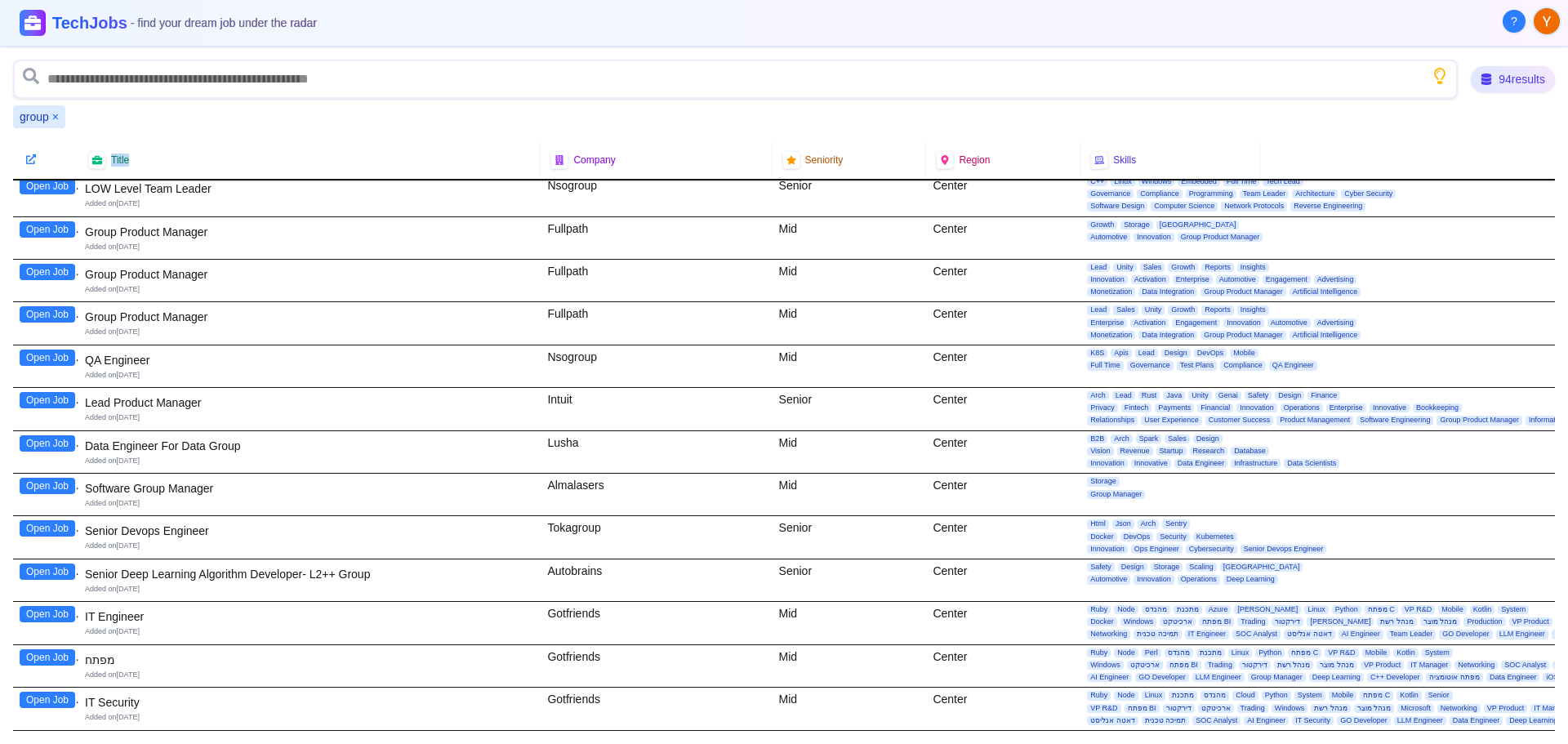
click at [52, 485] on button "Open Job" at bounding box center [47, 486] width 55 height 16
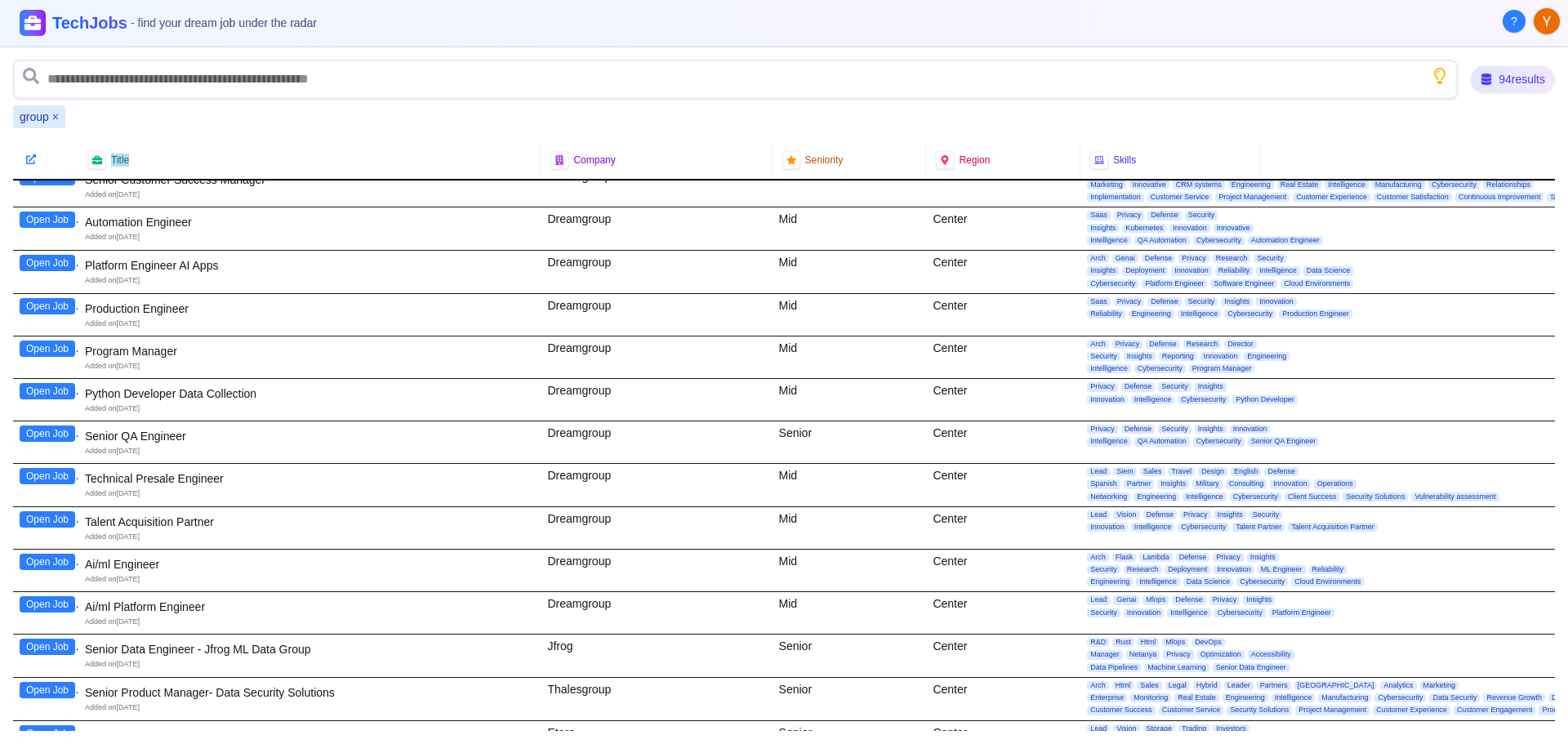
scroll to position [0, 0]
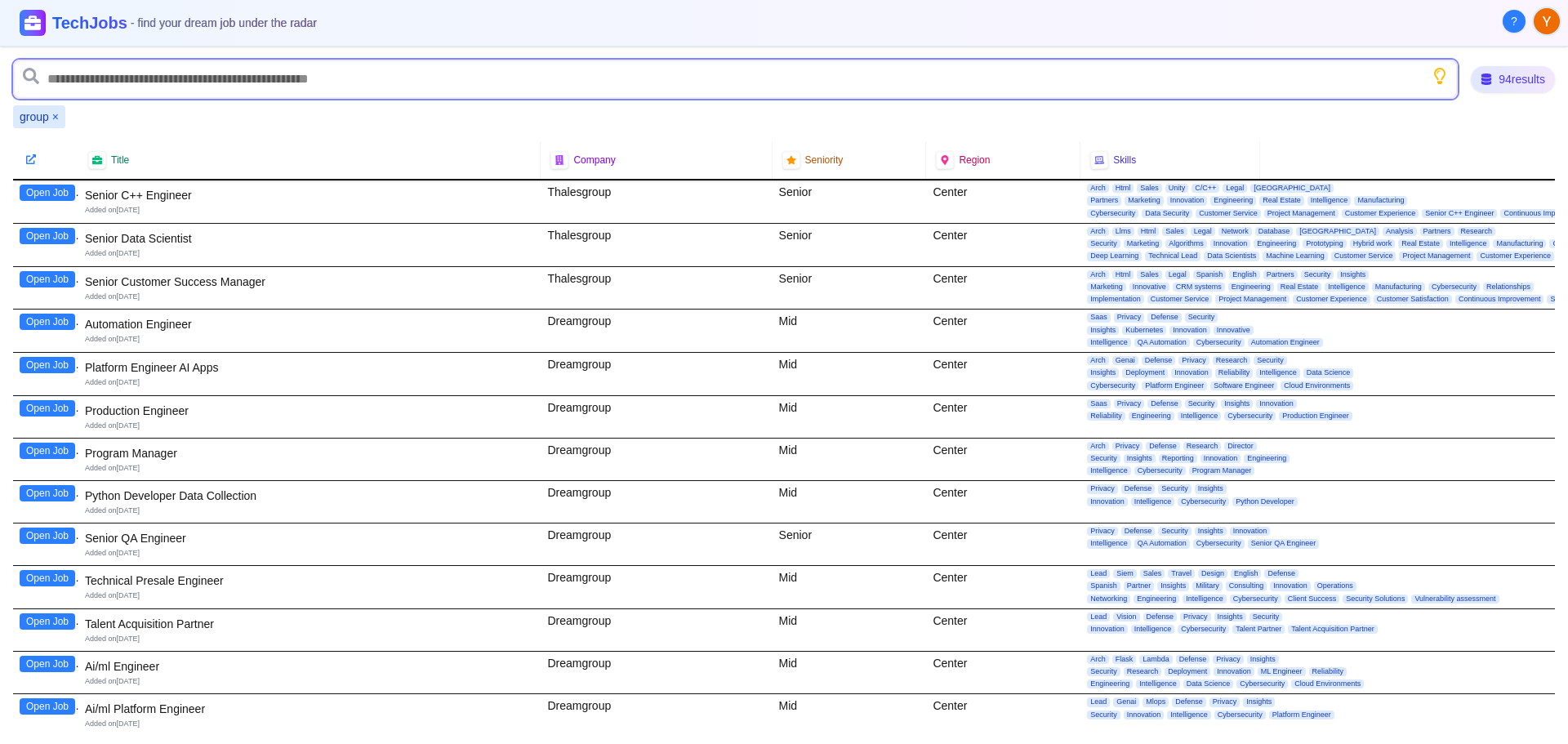
click at [192, 80] on input "text" at bounding box center [735, 79] width 1445 height 39
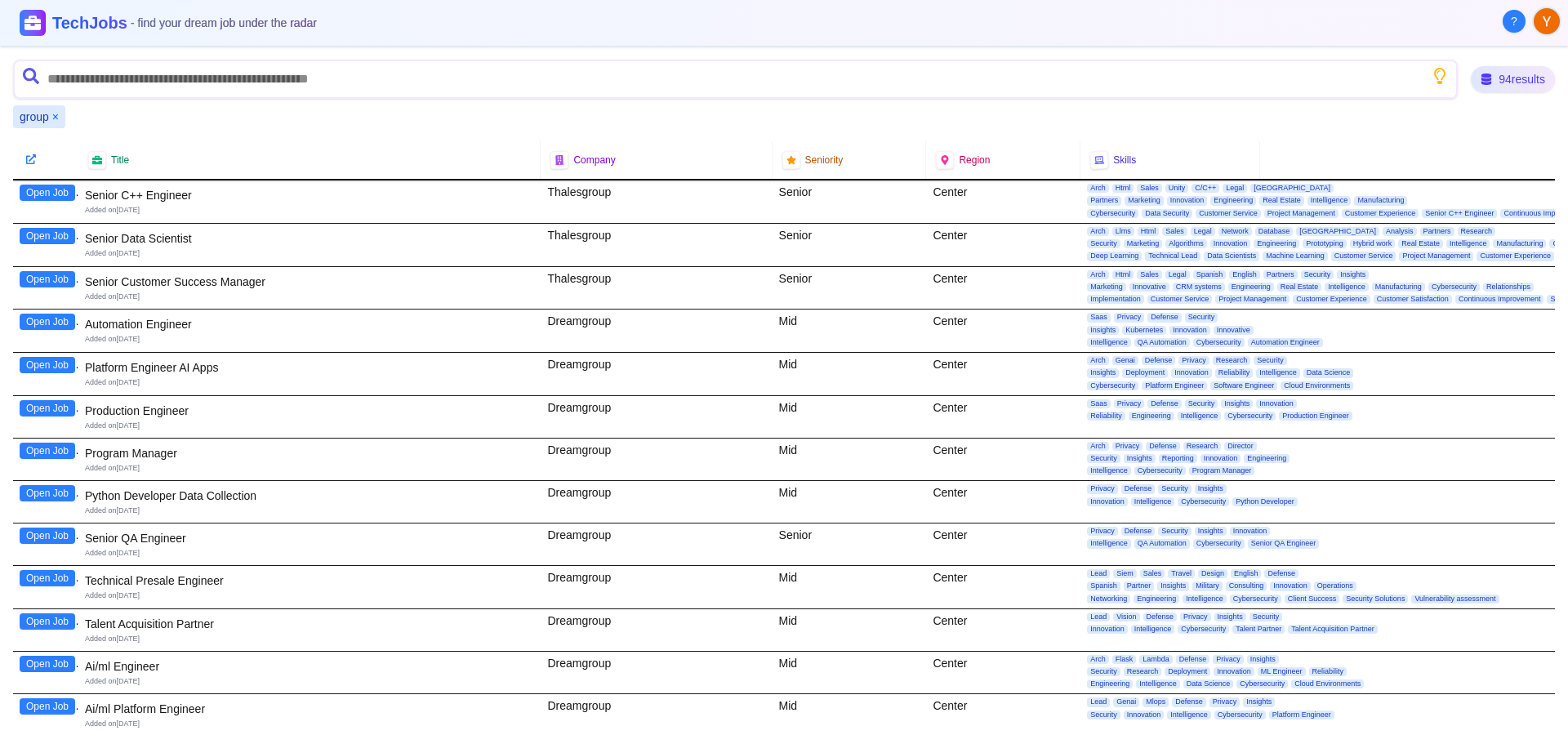
click at [56, 122] on button "×" at bounding box center [55, 117] width 6 height 16
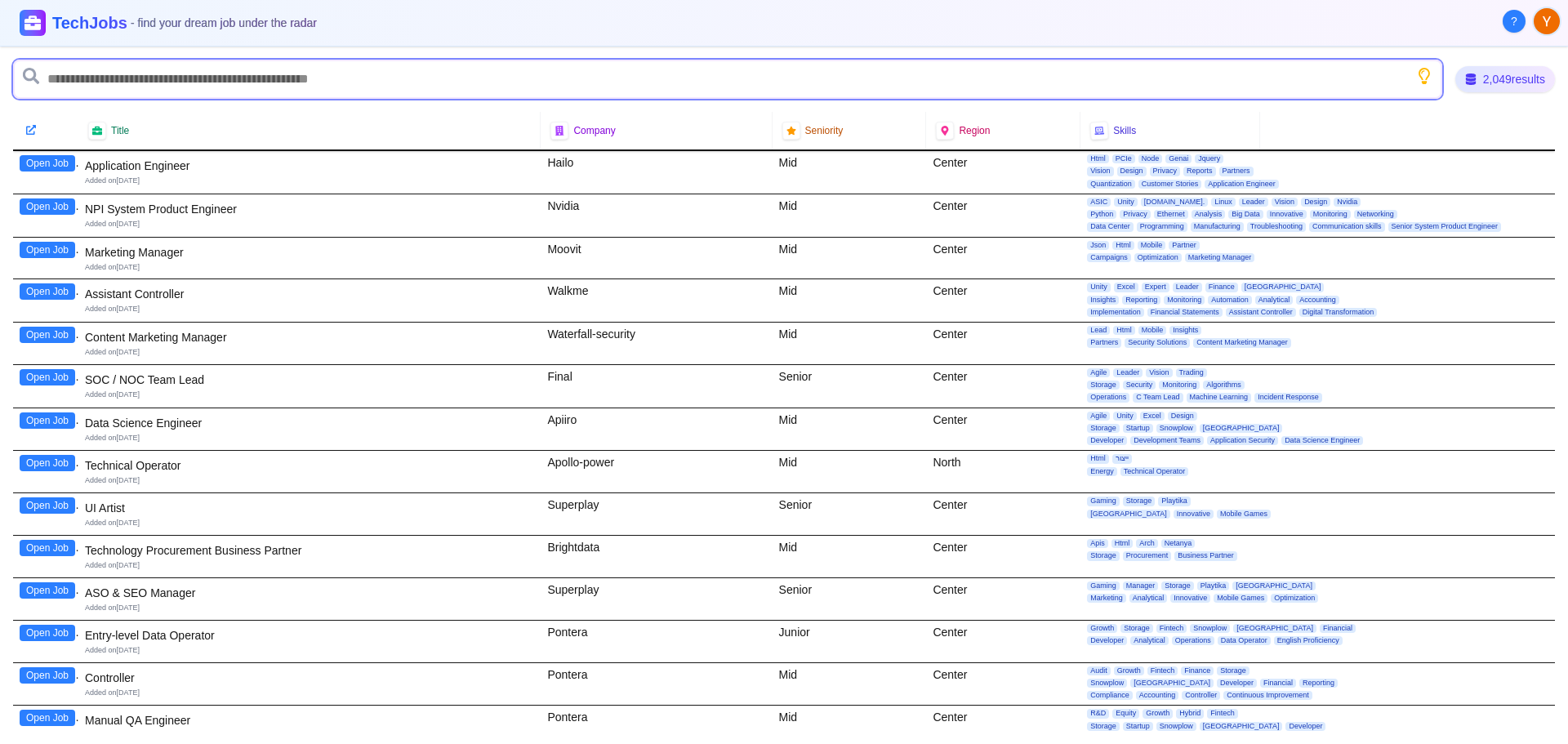
click at [69, 85] on input "text" at bounding box center [728, 79] width 1430 height 39
type input "***"
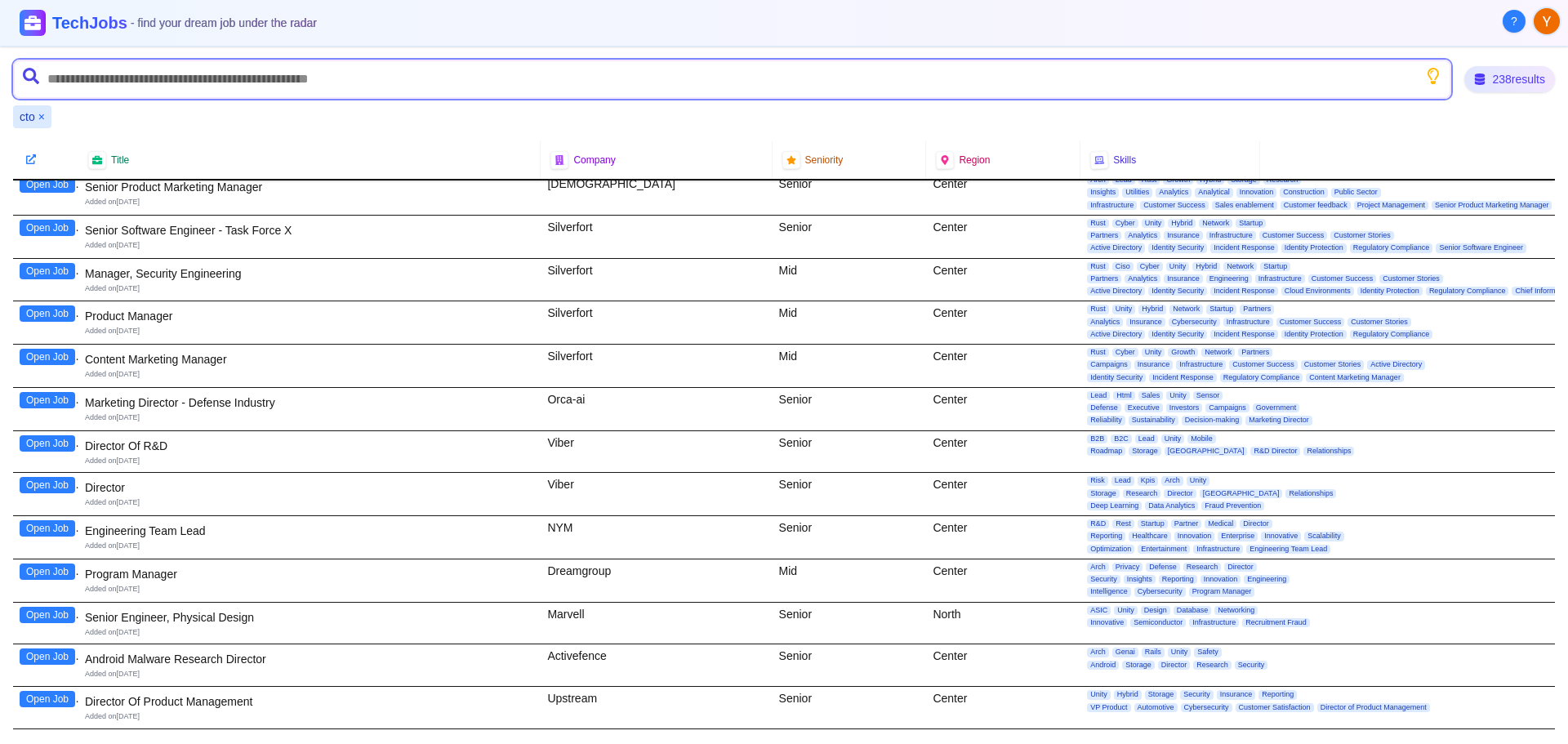
scroll to position [409, 0]
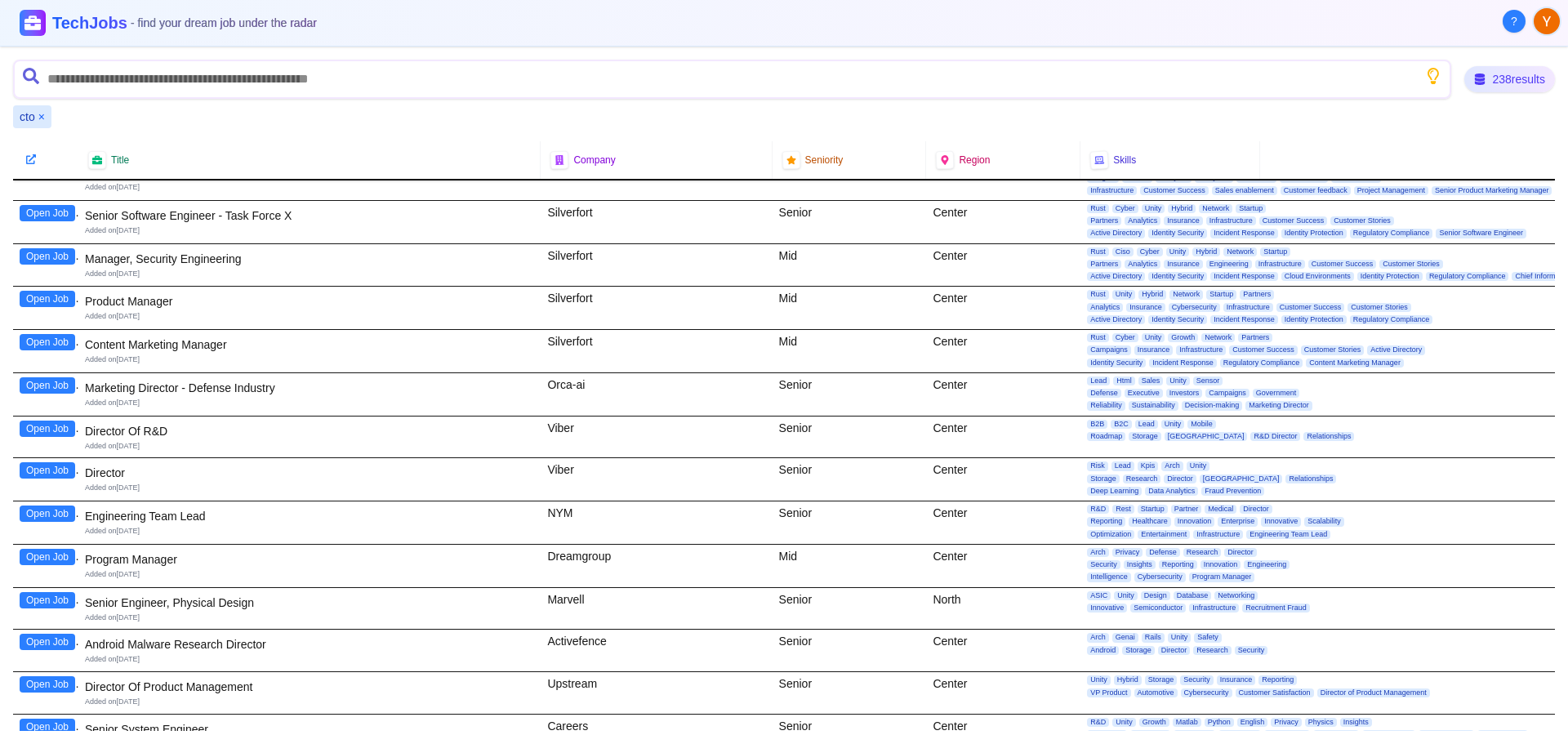
click at [33, 428] on button "Open Job" at bounding box center [47, 429] width 55 height 16
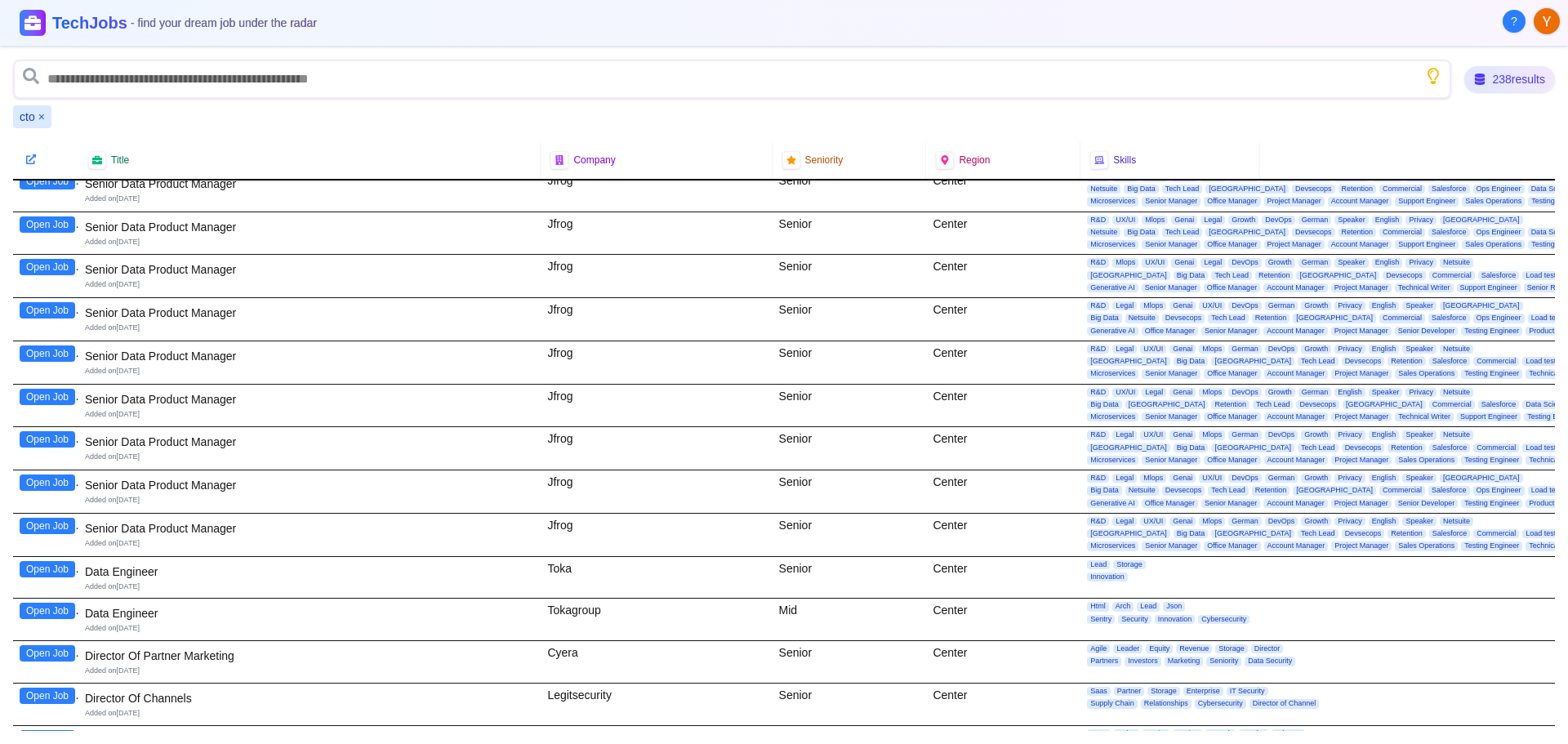
scroll to position [4494, 0]
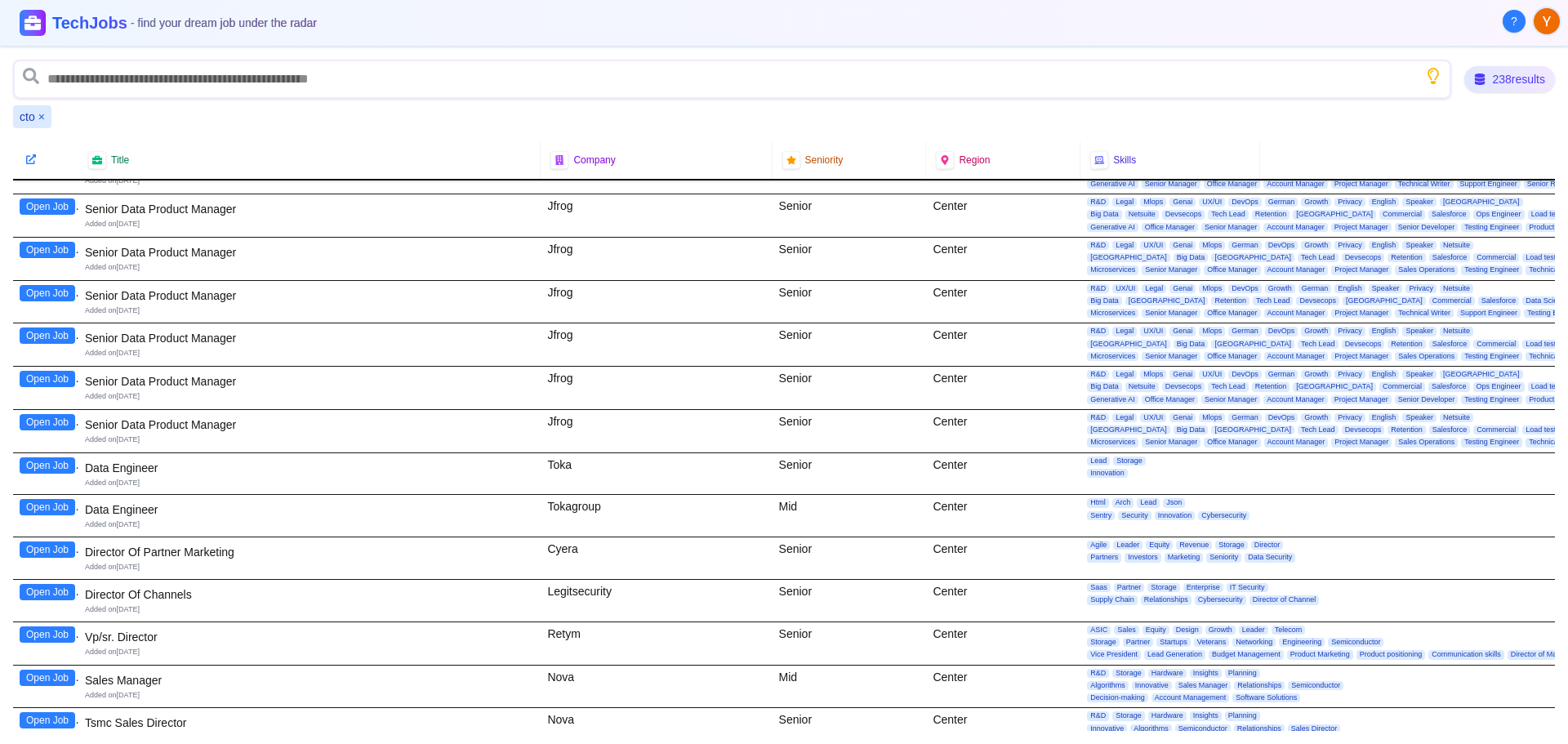
click at [57, 635] on button "Open Job" at bounding box center [47, 635] width 55 height 16
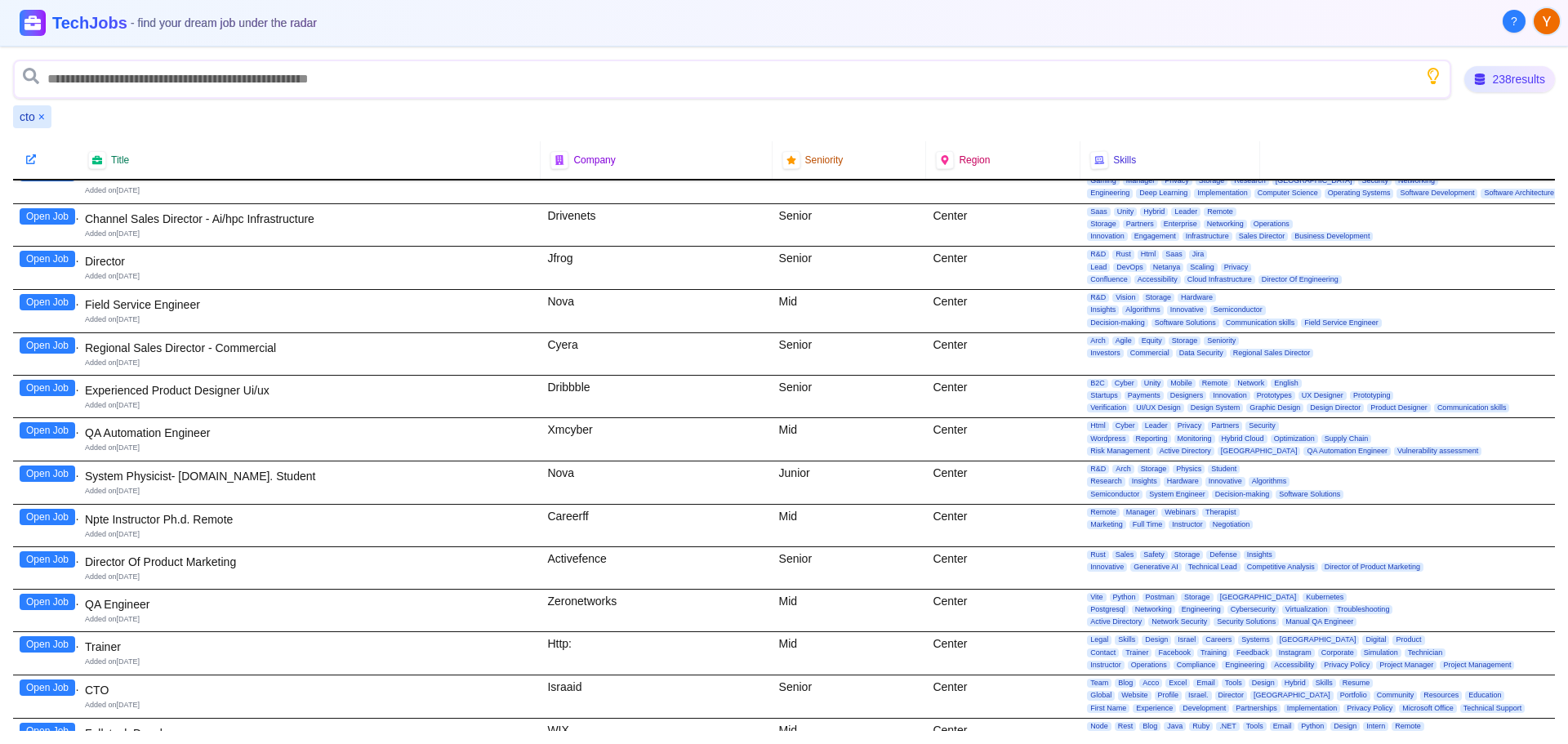
scroll to position [6700, 0]
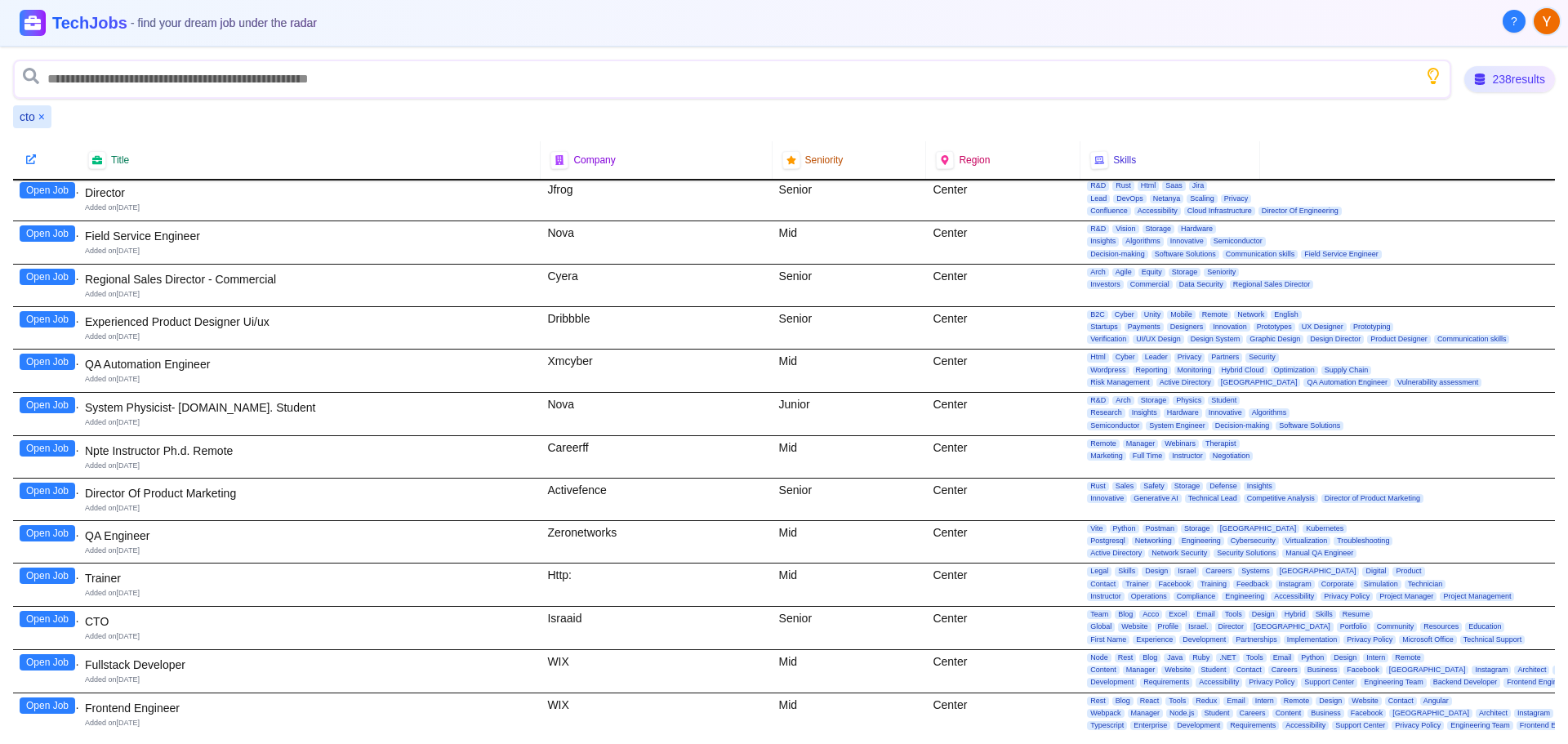
click at [41, 617] on button "Open Job" at bounding box center [47, 619] width 55 height 16
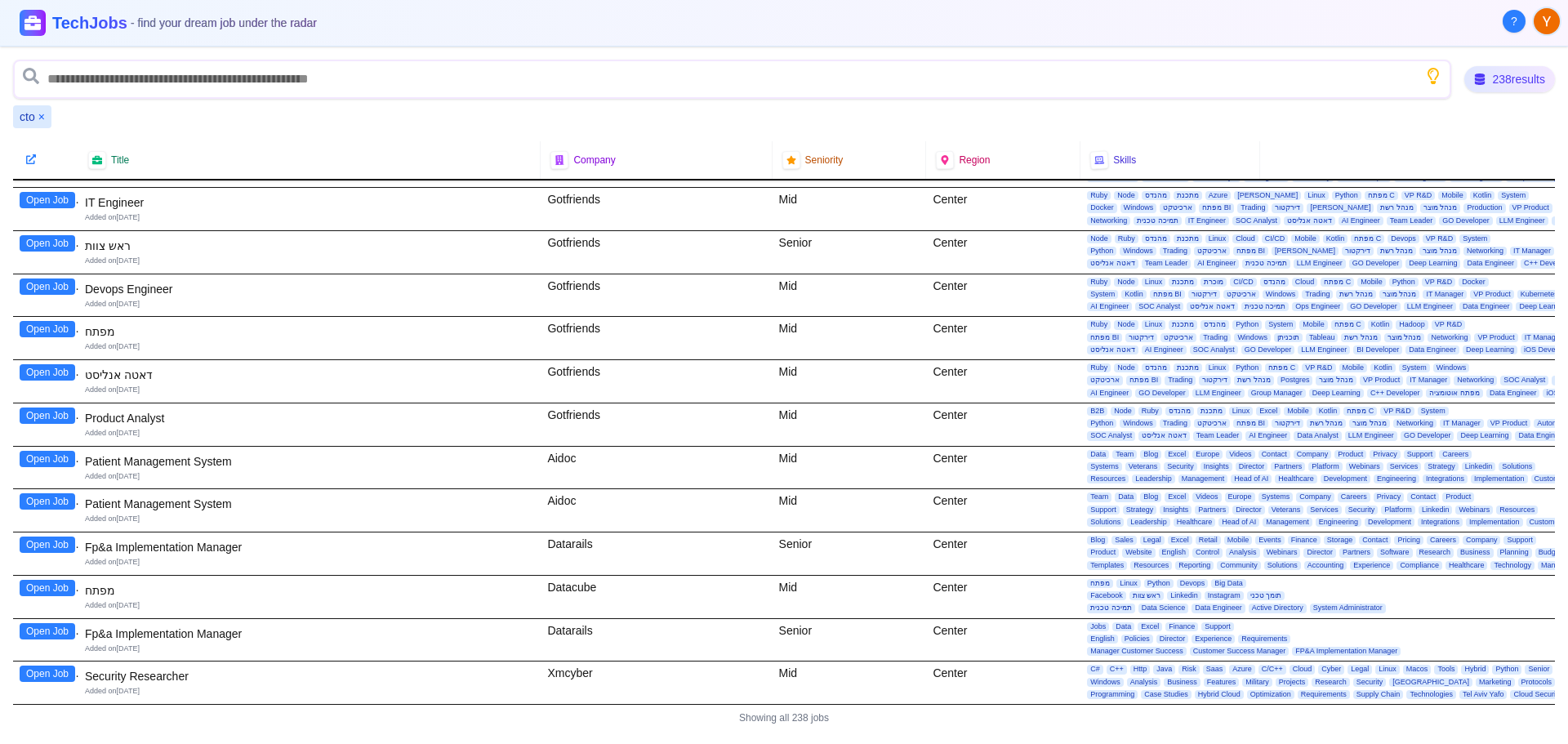
scroll to position [9716, 0]
